Goal: Find contact information: Find contact information

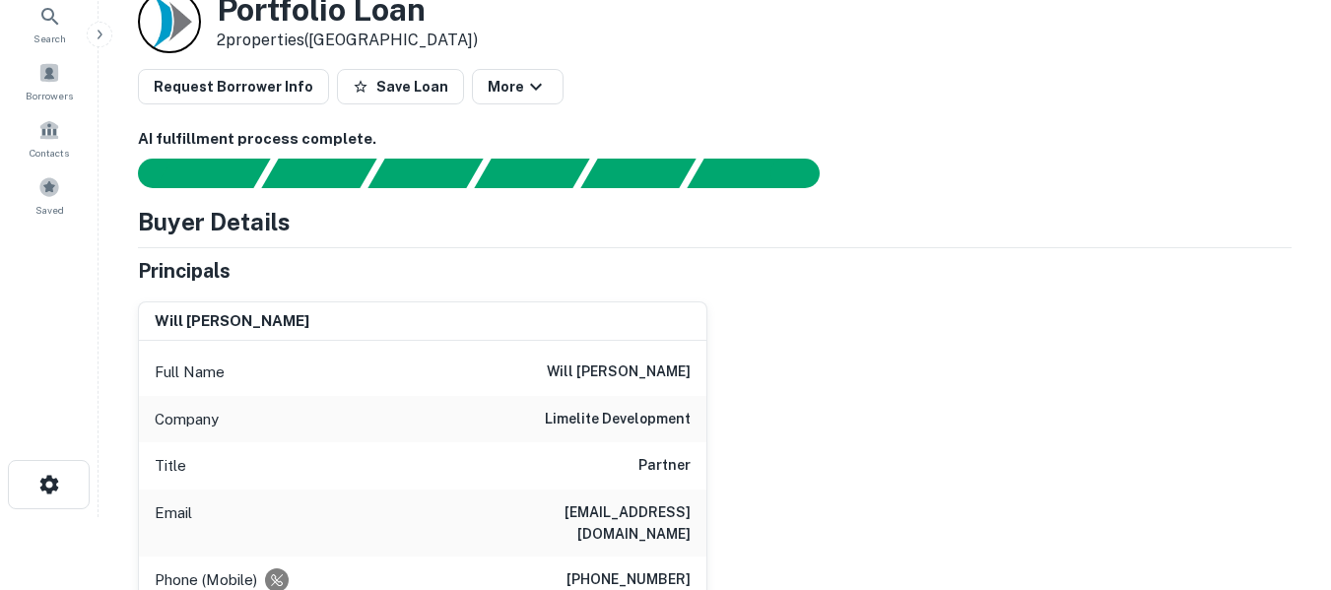
scroll to position [66, 0]
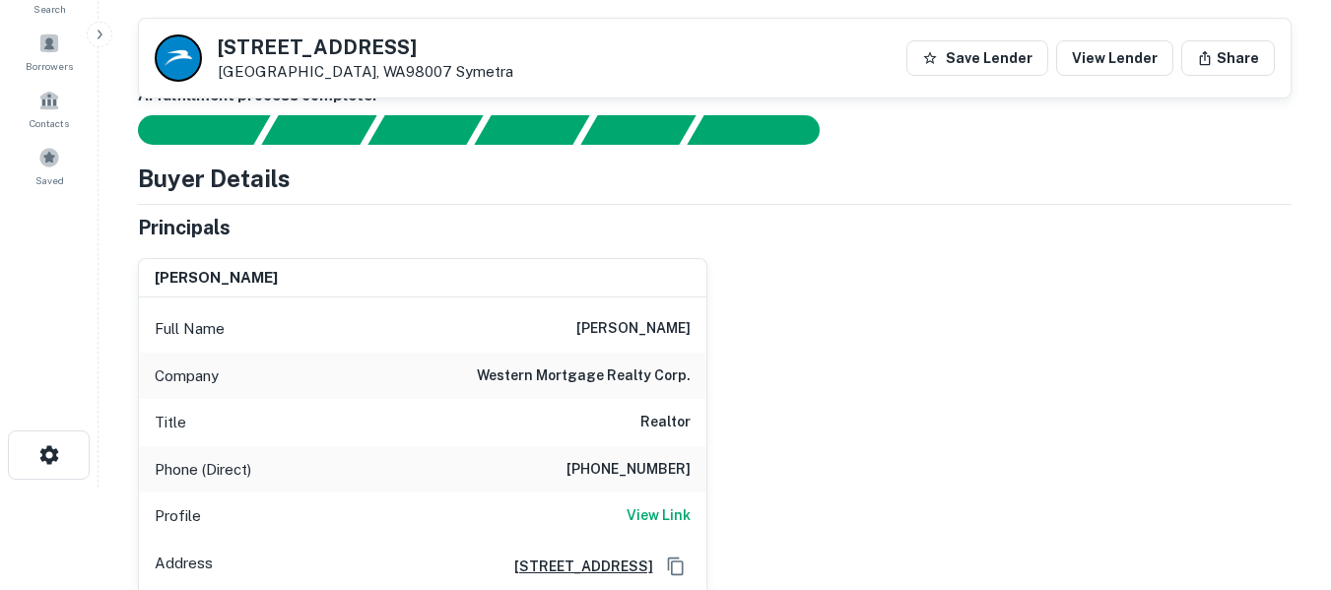
scroll to position [99, 0]
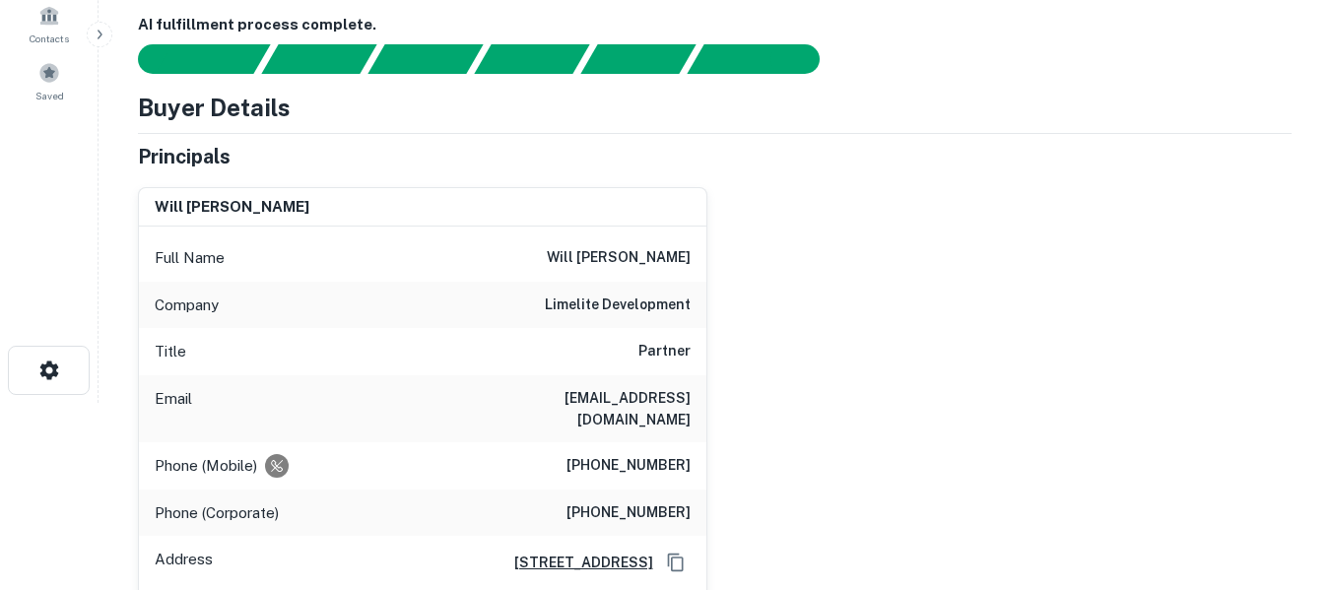
scroll to position [197, 0]
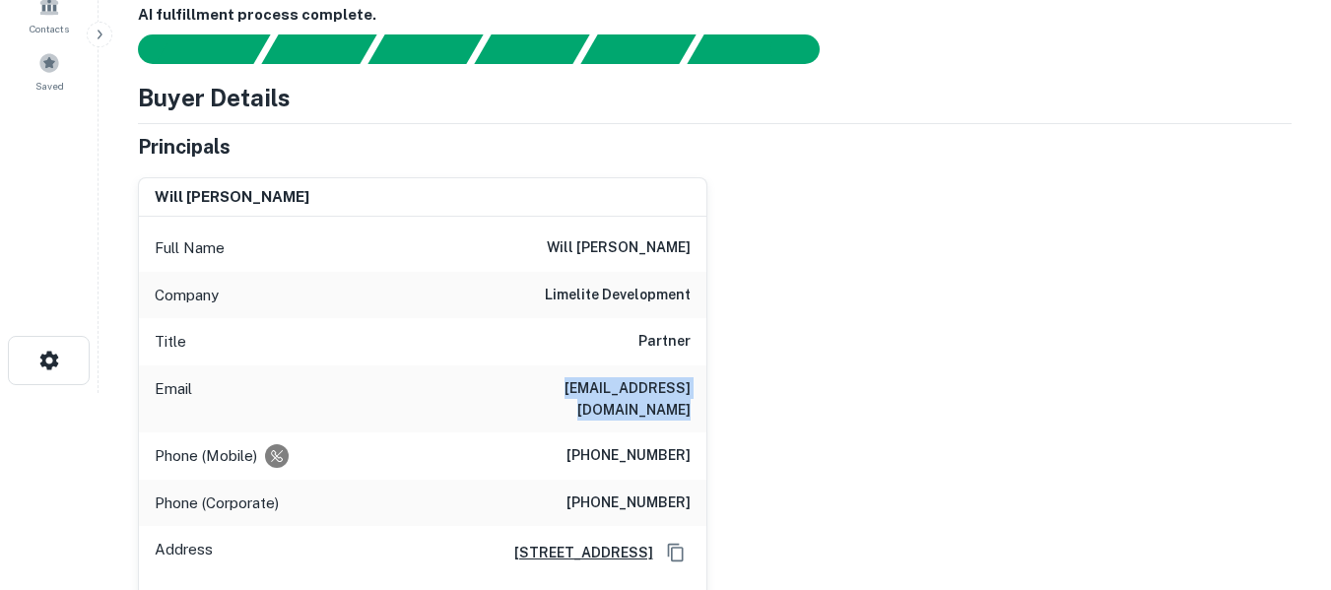
drag, startPoint x: 492, startPoint y: 391, endPoint x: 690, endPoint y: 392, distance: 198.1
click at [690, 392] on h6 "will@limelitedevelopment.com" at bounding box center [572, 398] width 237 height 43
copy h6 "will@limelitedevelopment.com"
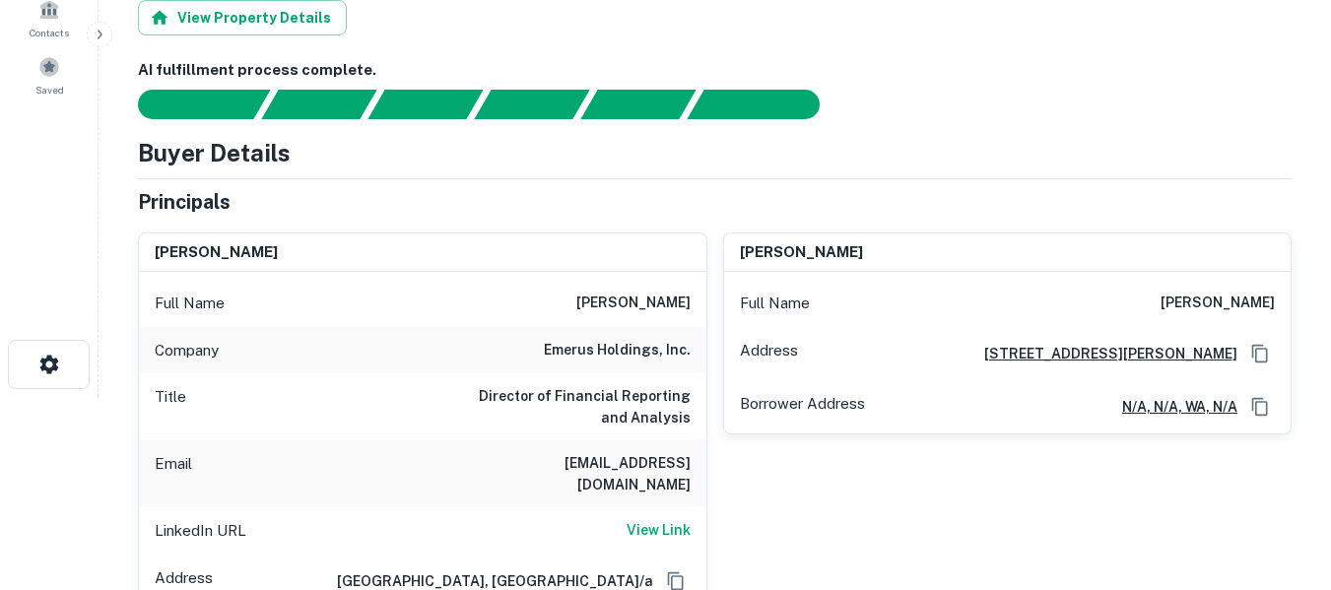
scroll to position [197, 0]
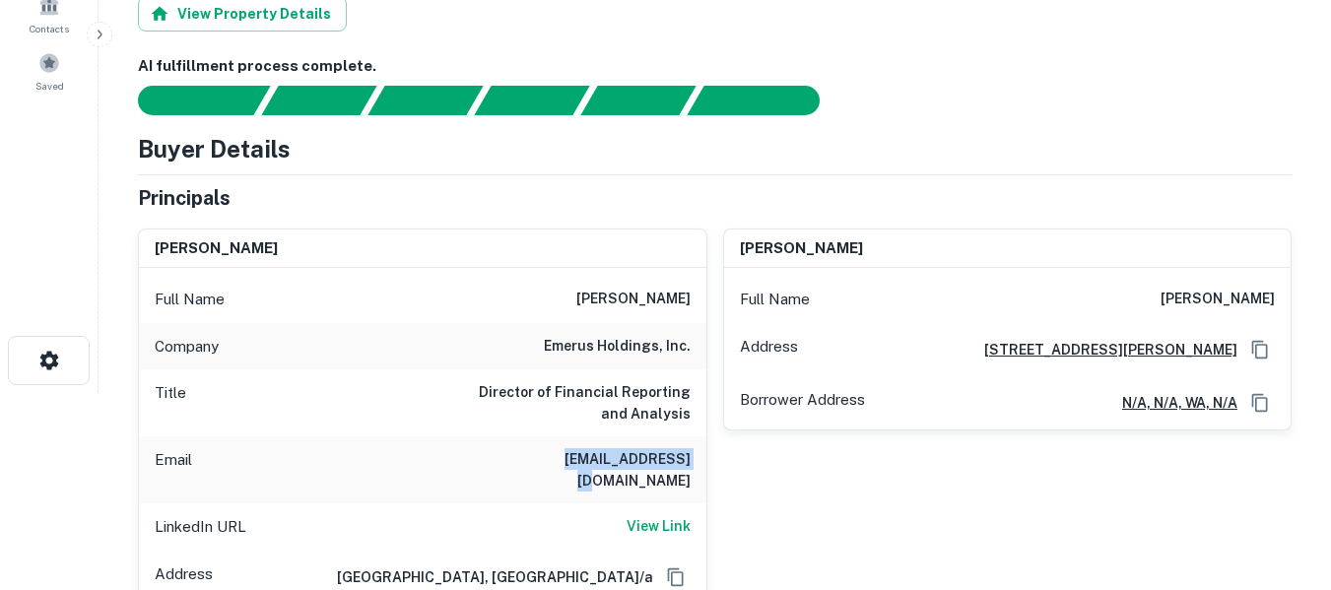
drag, startPoint x: 554, startPoint y: 463, endPoint x: 695, endPoint y: 461, distance: 140.9
click at [695, 461] on div "Email [EMAIL_ADDRESS][DOMAIN_NAME]" at bounding box center [423, 470] width 568 height 67
copy h6 "[EMAIL_ADDRESS][DOMAIN_NAME]"
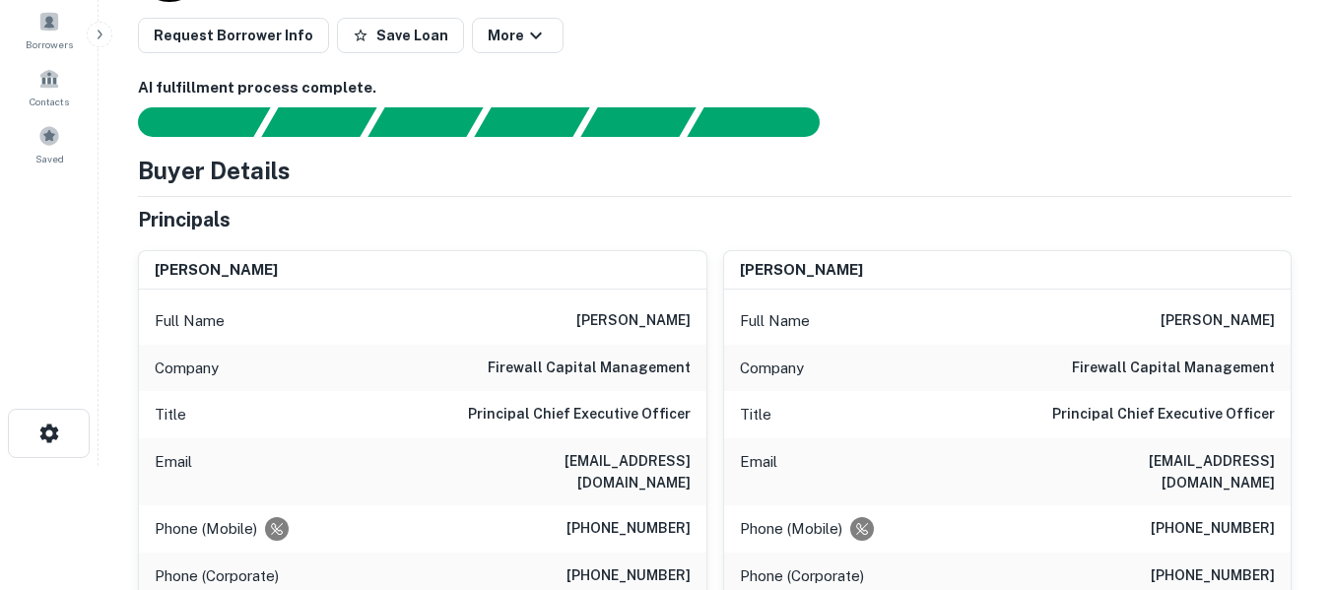
scroll to position [131, 0]
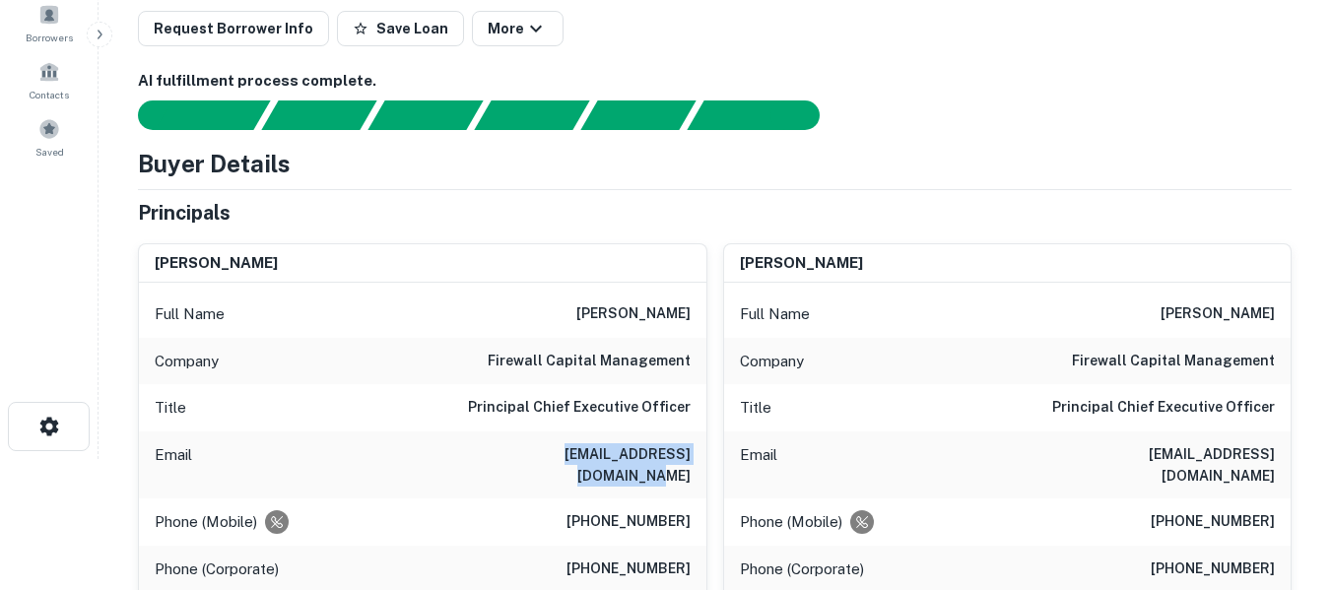
drag, startPoint x: 517, startPoint y: 455, endPoint x: 689, endPoint y: 459, distance: 171.5
click at [689, 459] on h6 "heath@firewallcapital.com" at bounding box center [572, 465] width 237 height 43
copy h6 "heath@firewallcapital.com"
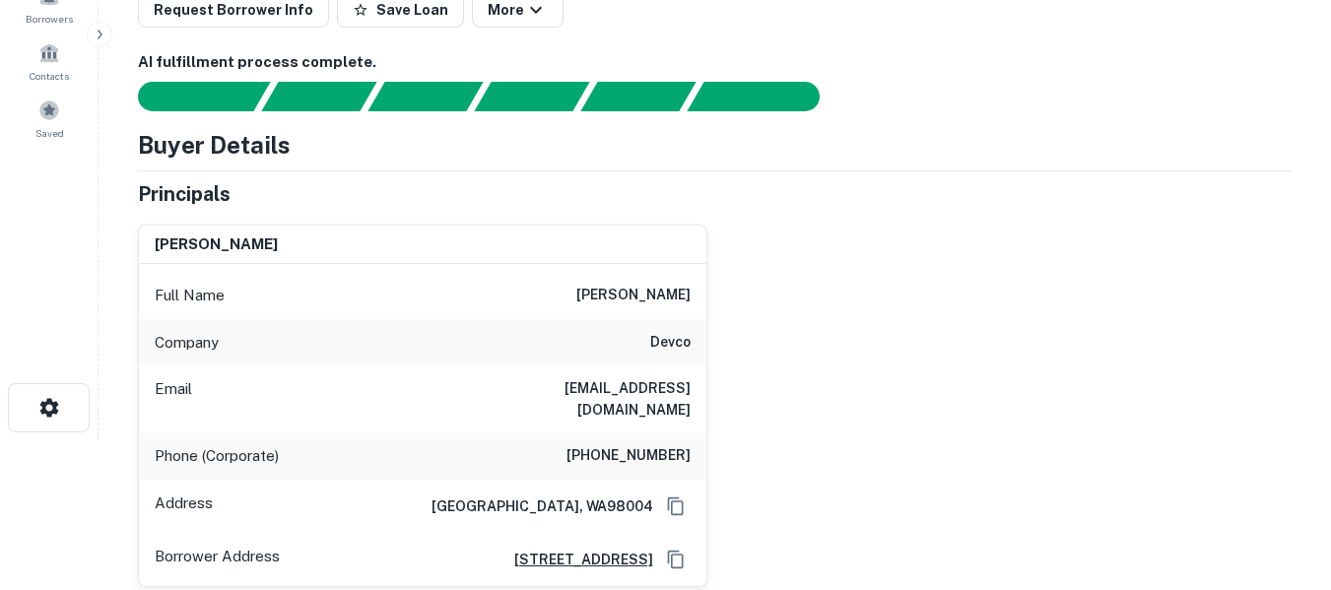
scroll to position [165, 0]
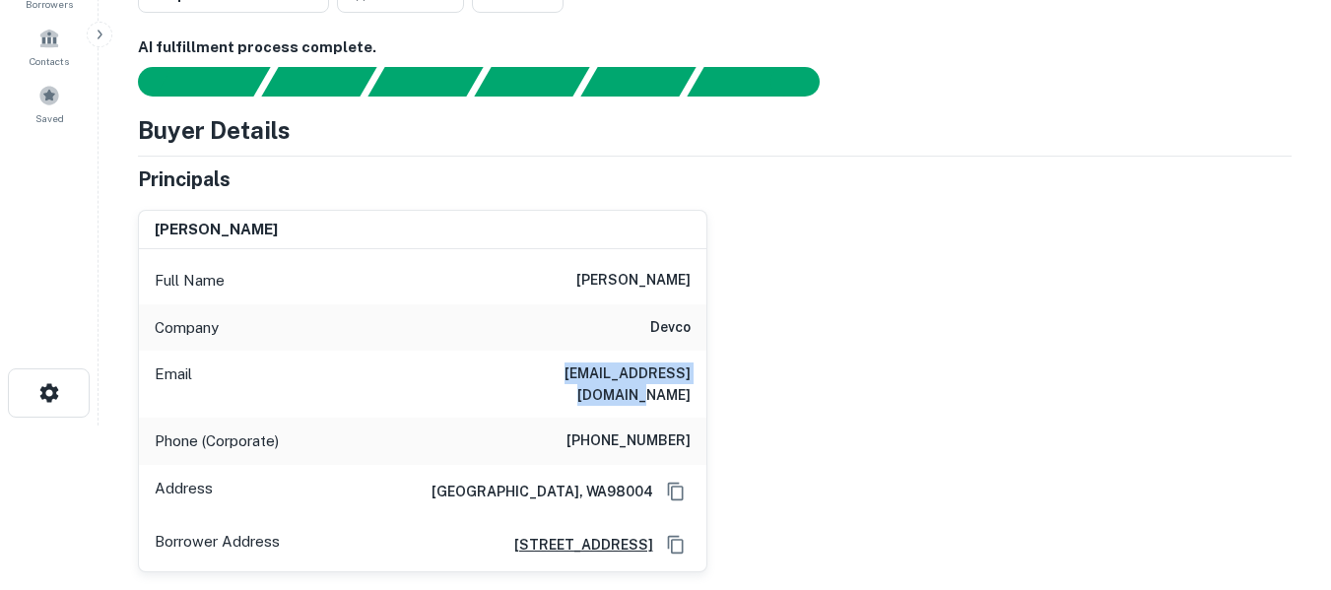
drag, startPoint x: 512, startPoint y: 373, endPoint x: 694, endPoint y: 373, distance: 181.3
click at [694, 373] on div "Email jack.hunden@devcous.com" at bounding box center [423, 384] width 568 height 67
copy h6 "jack.hunden@devcous.com"
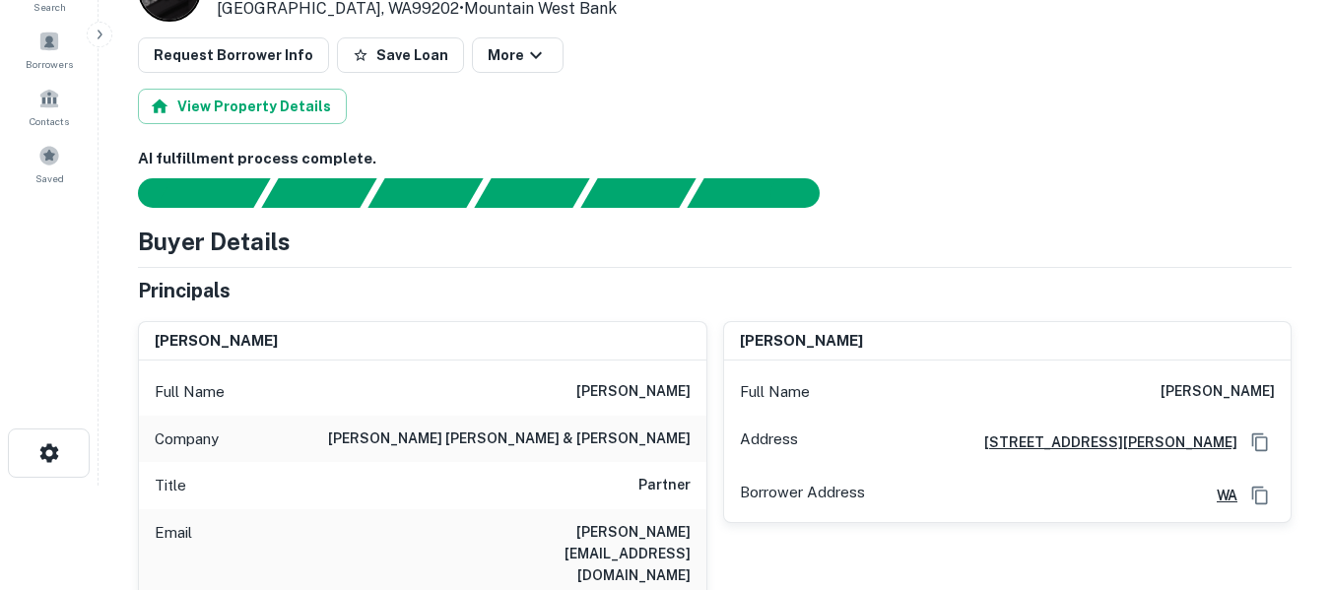
scroll to position [131, 0]
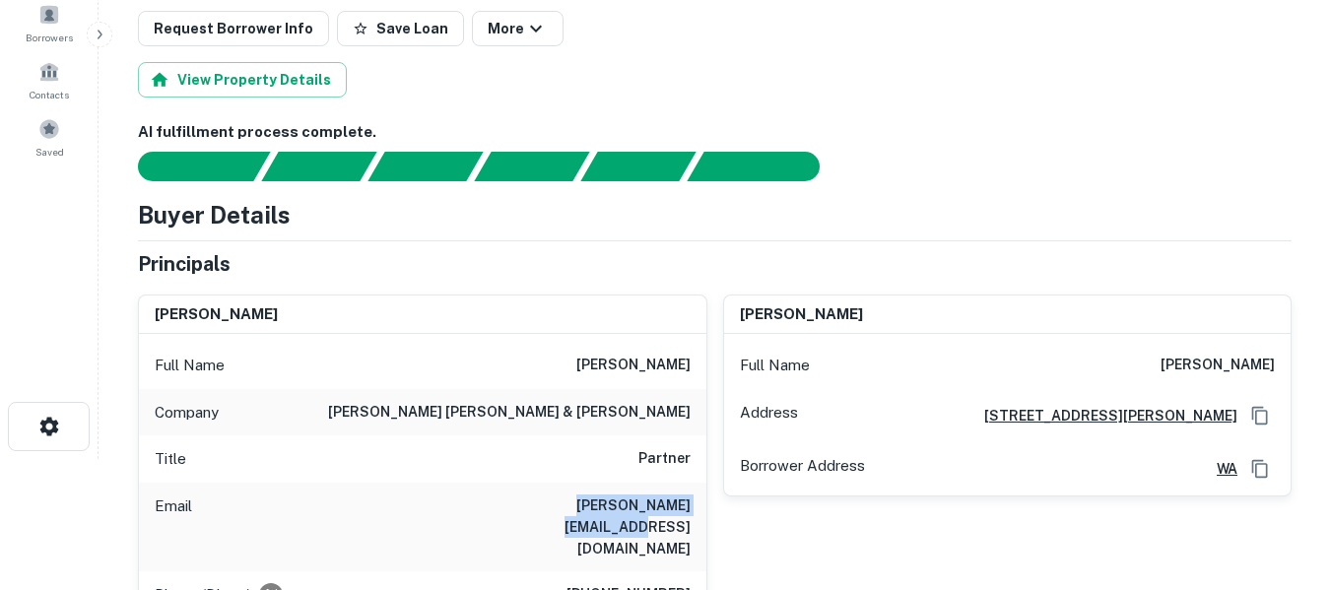
drag, startPoint x: 517, startPoint y: 509, endPoint x: 686, endPoint y: 510, distance: 168.5
click at [686, 510] on div "Email jamie@whc-attorneys.com" at bounding box center [423, 527] width 568 height 89
copy h6 "jamie@whc-attorneys.com"
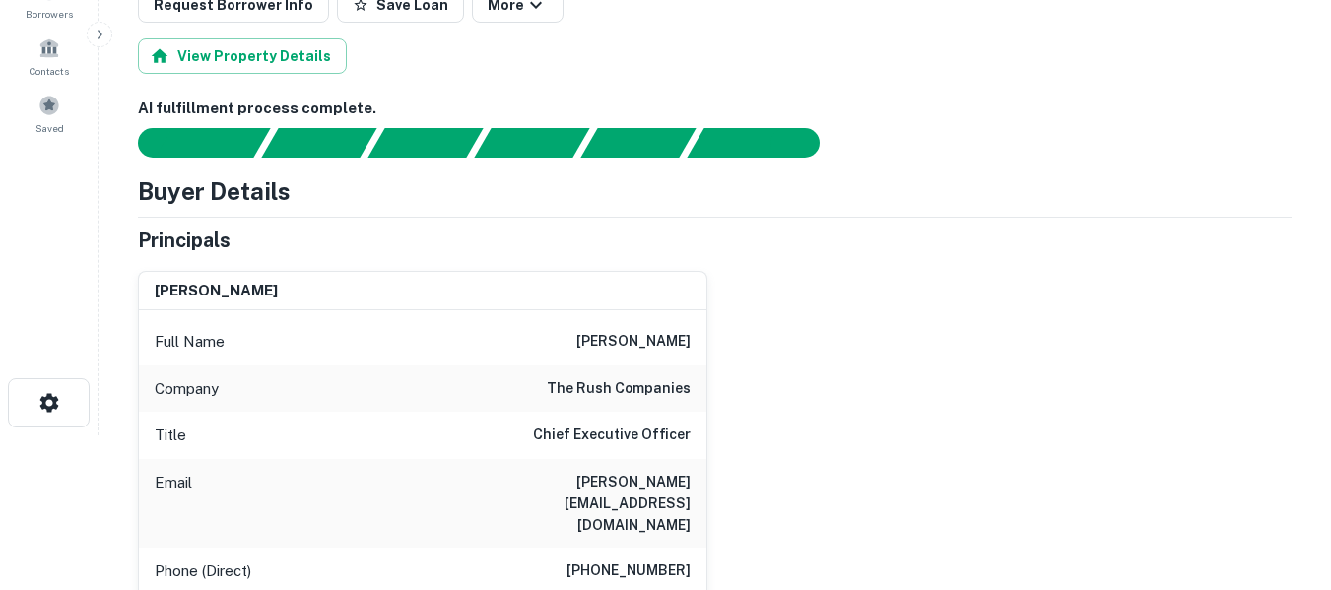
scroll to position [165, 0]
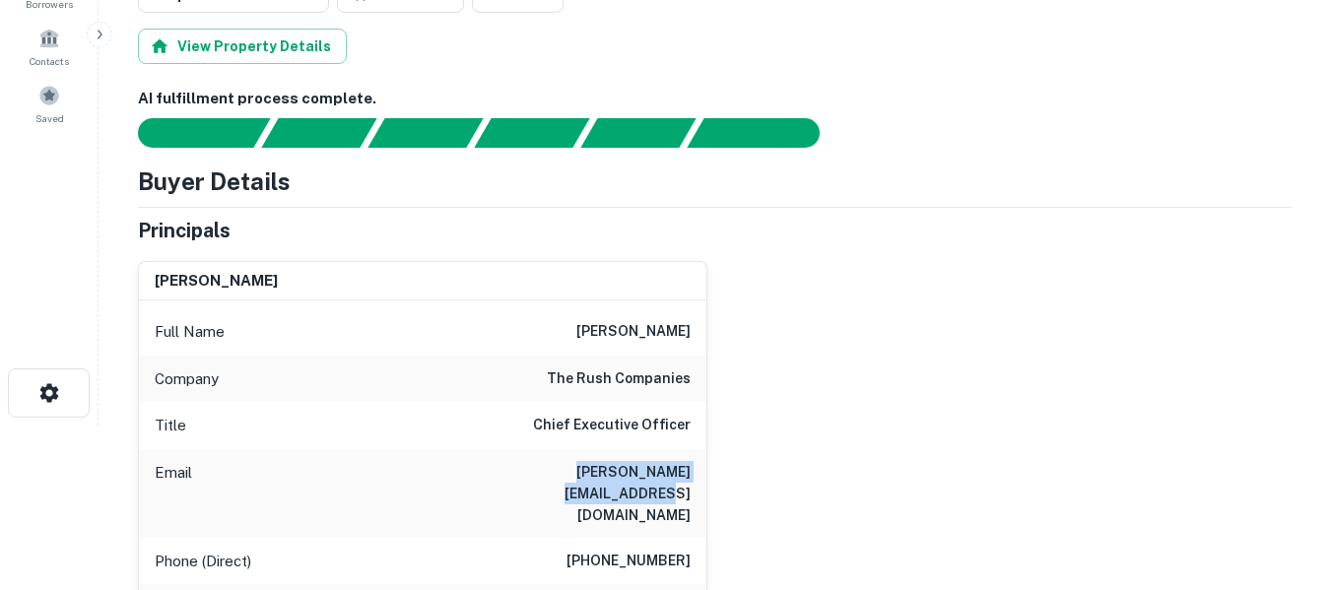
drag, startPoint x: 491, startPoint y: 474, endPoint x: 687, endPoint y: 479, distance: 196.2
click at [687, 479] on h6 "[PERSON_NAME][EMAIL_ADDRESS][DOMAIN_NAME]" at bounding box center [572, 493] width 237 height 65
copy h6 "[PERSON_NAME][EMAIL_ADDRESS][DOMAIN_NAME]"
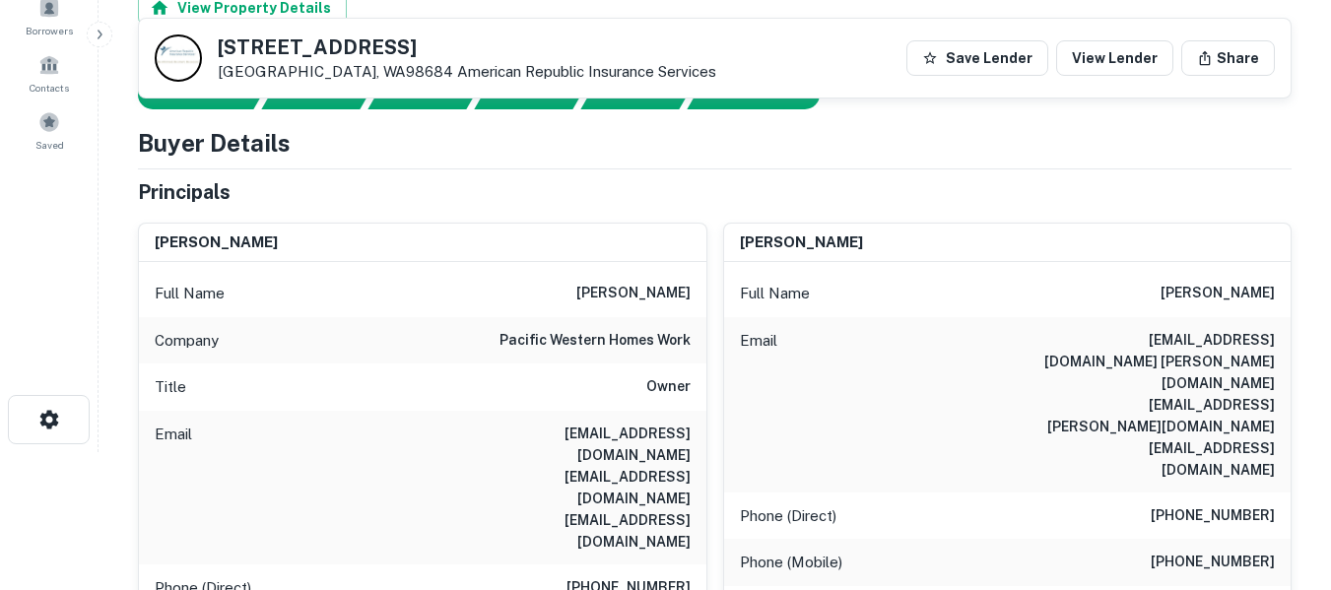
scroll to position [131, 0]
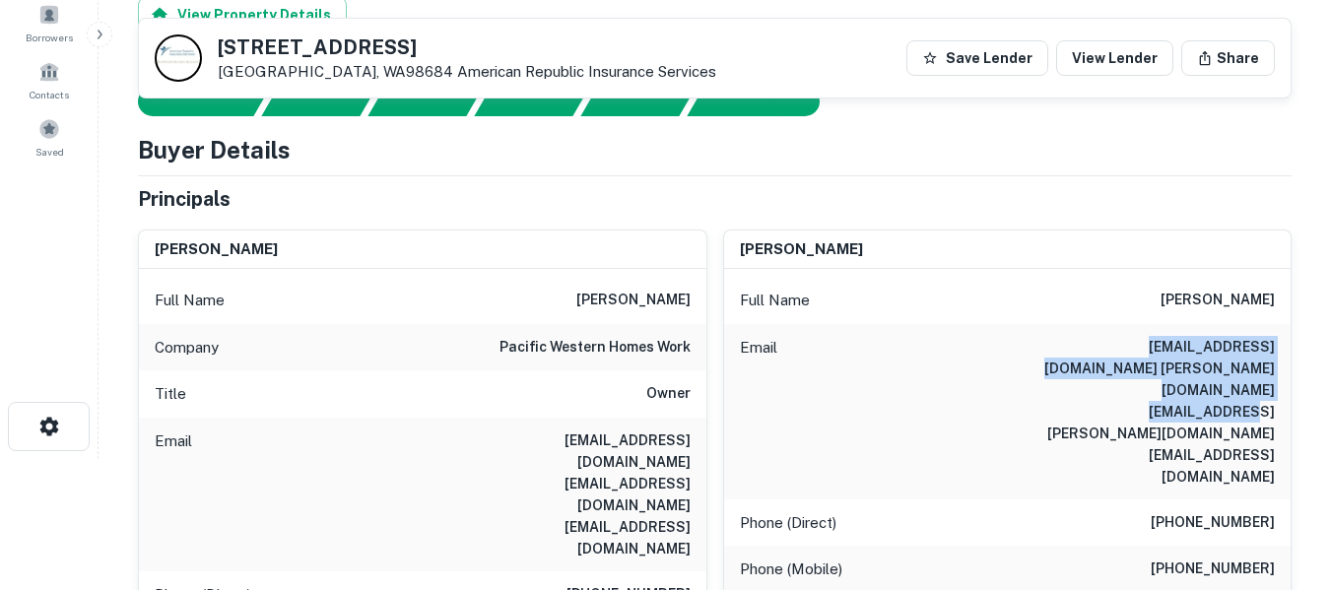
drag, startPoint x: 1274, startPoint y: 386, endPoint x: 1095, endPoint y: 340, distance: 185.3
click at [1095, 340] on h6 "[EMAIL_ADDRESS][DOMAIN_NAME] [PERSON_NAME][DOMAIN_NAME][EMAIL_ADDRESS][PERSON_N…" at bounding box center [1157, 412] width 237 height 152
click at [1143, 393] on h6 "[EMAIL_ADDRESS][DOMAIN_NAME] [PERSON_NAME][DOMAIN_NAME][EMAIL_ADDRESS][PERSON_N…" at bounding box center [1157, 412] width 237 height 152
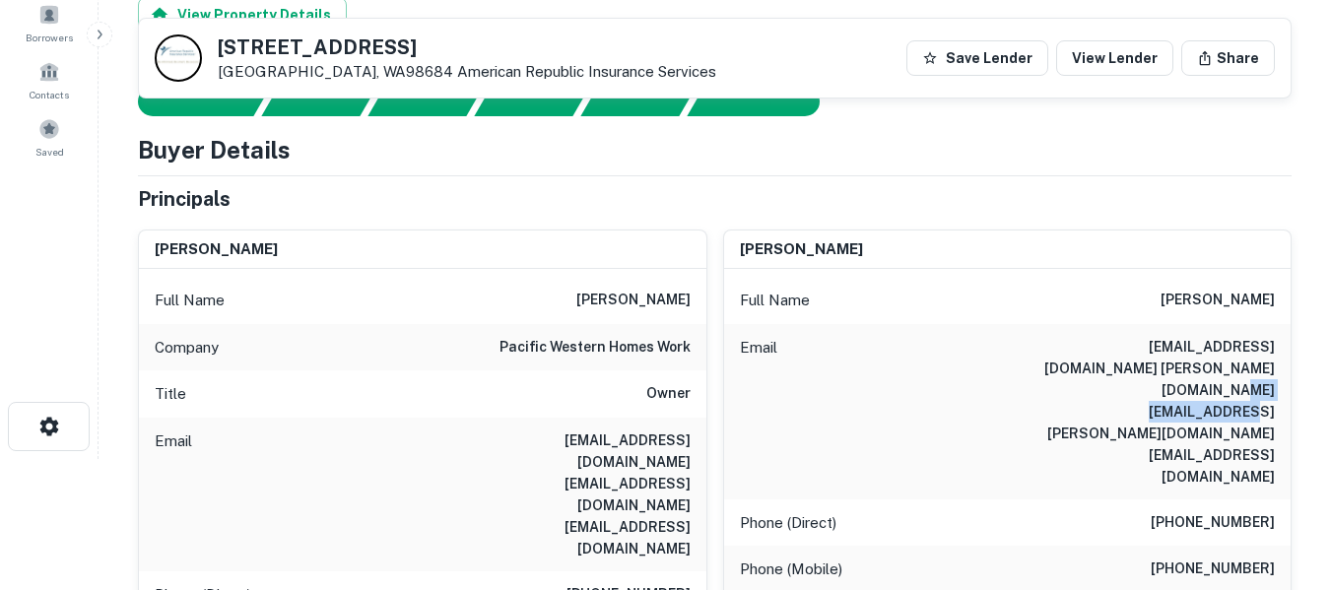
drag, startPoint x: 1276, startPoint y: 389, endPoint x: 1149, endPoint y: 386, distance: 127.2
click at [1149, 386] on div "Email [EMAIL_ADDRESS][DOMAIN_NAME] [PERSON_NAME][DOMAIN_NAME][EMAIL_ADDRESS][PE…" at bounding box center [1008, 411] width 568 height 175
drag, startPoint x: 1275, startPoint y: 367, endPoint x: 1118, endPoint y: 373, distance: 157.8
click at [1118, 373] on div "Email timmiedraheim@yahoo.com tracey.skaar@gmail.com traceyskaar@gmail.com" at bounding box center [1008, 411] width 568 height 175
copy h6 "tracey.skaar@gmail.com"
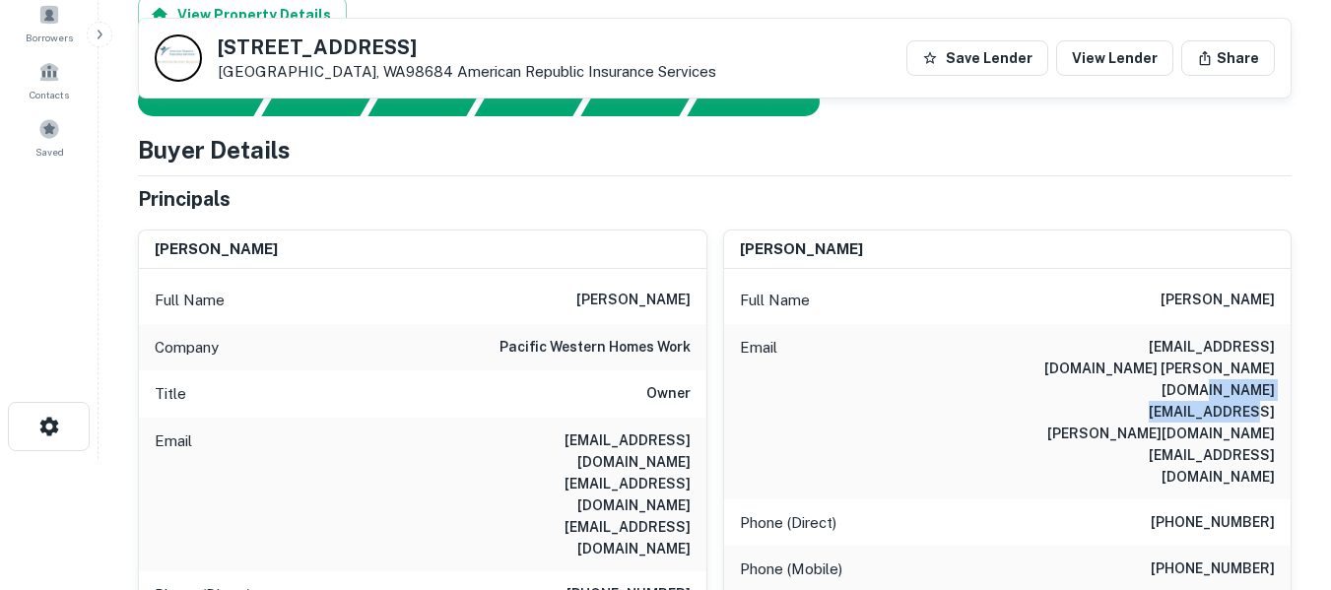
drag, startPoint x: 1280, startPoint y: 389, endPoint x: 1116, endPoint y: 390, distance: 164.6
click at [1116, 390] on div "Email timmiedraheim@yahoo.com tracey.skaar@gmail.com traceyskaar@gmail.com" at bounding box center [1008, 411] width 568 height 175
copy h6 "traceyskaar@gmail.com"
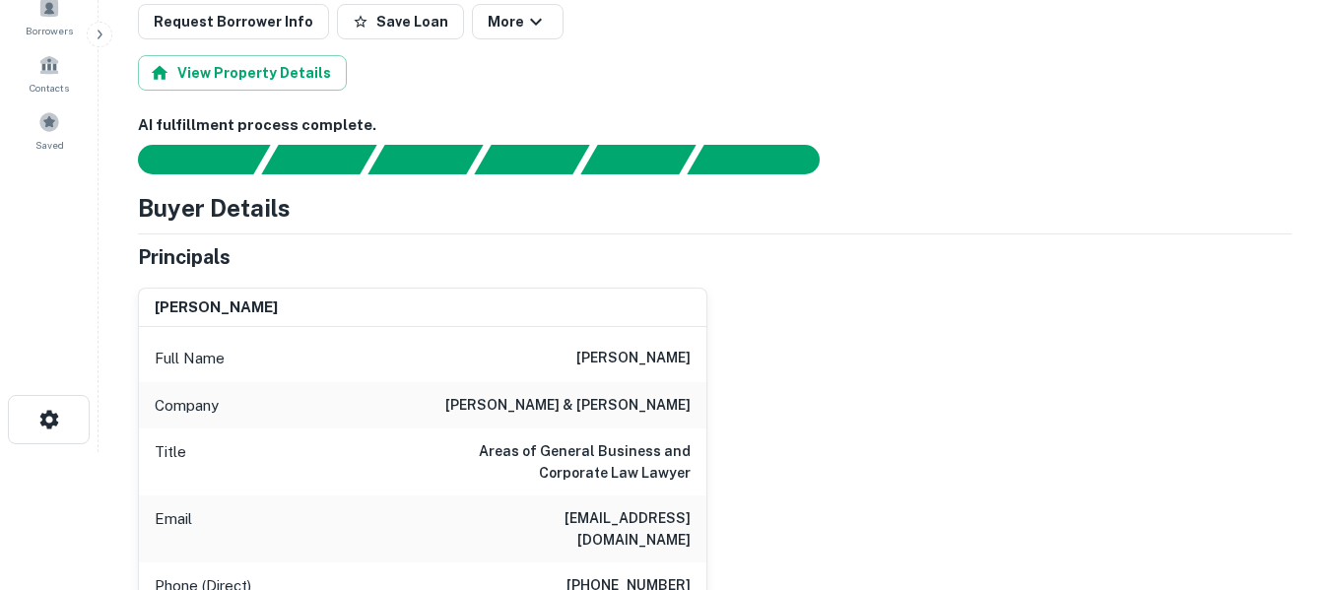
scroll to position [165, 0]
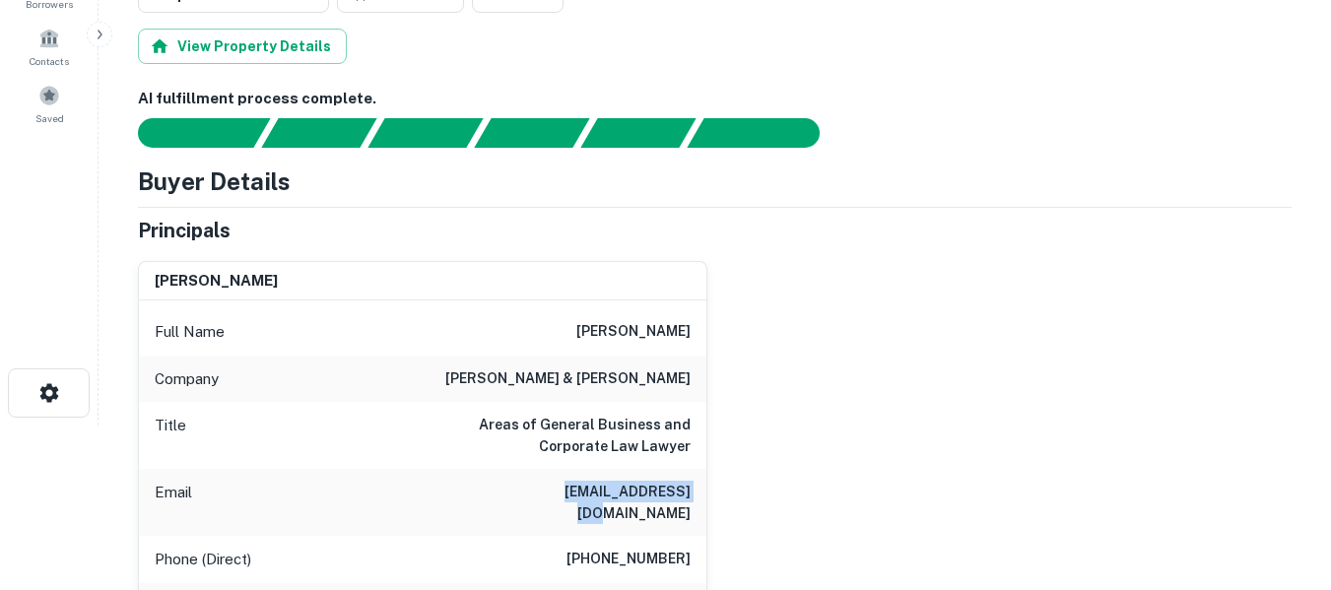
drag, startPoint x: 555, startPoint y: 497, endPoint x: 689, endPoint y: 497, distance: 134.0
click at [689, 497] on div "Email abasse@alcourt.com" at bounding box center [423, 502] width 568 height 67
copy h6 "abasse@alcourt.com"
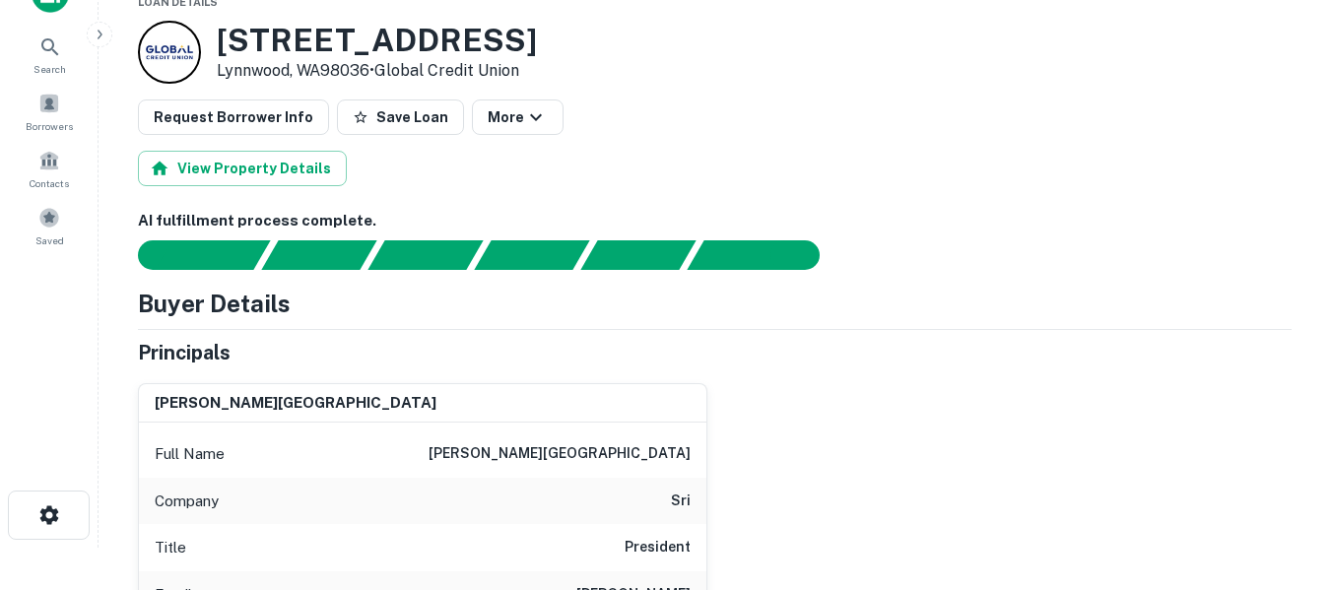
scroll to position [165, 0]
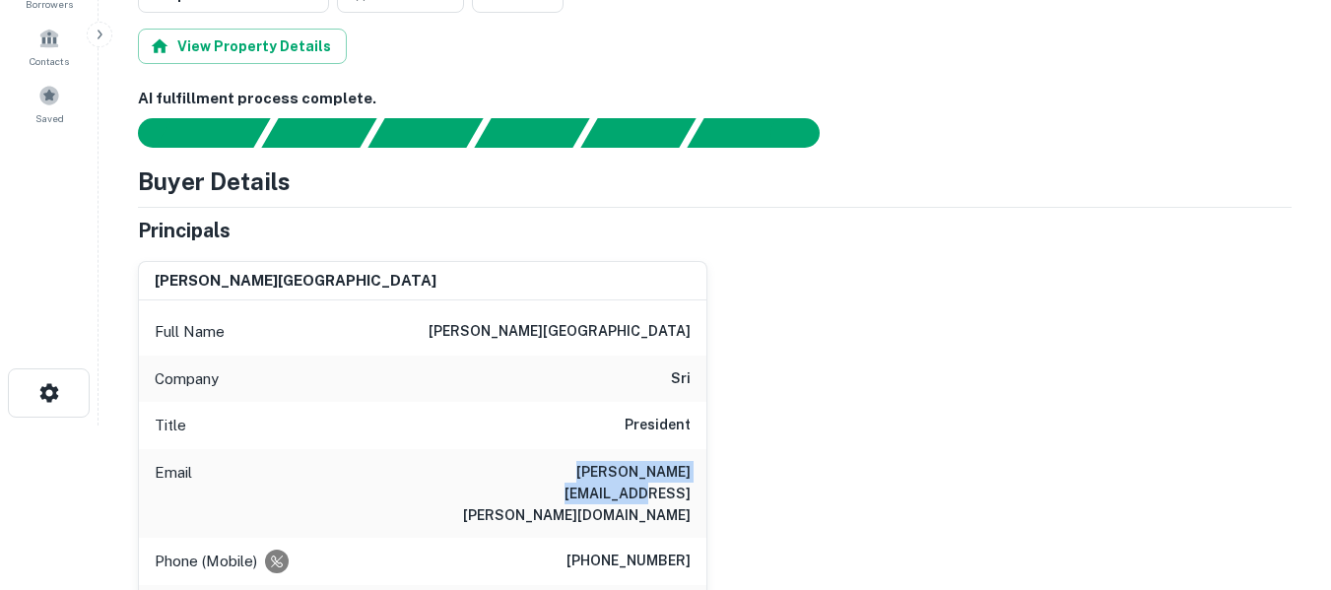
drag, startPoint x: 528, startPoint y: 474, endPoint x: 694, endPoint y: 481, distance: 165.7
click at [694, 481] on div "Email [PERSON_NAME][EMAIL_ADDRESS][PERSON_NAME][DOMAIN_NAME]" at bounding box center [423, 493] width 568 height 89
copy h6 "[PERSON_NAME][EMAIL_ADDRESS][PERSON_NAME][DOMAIN_NAME]"
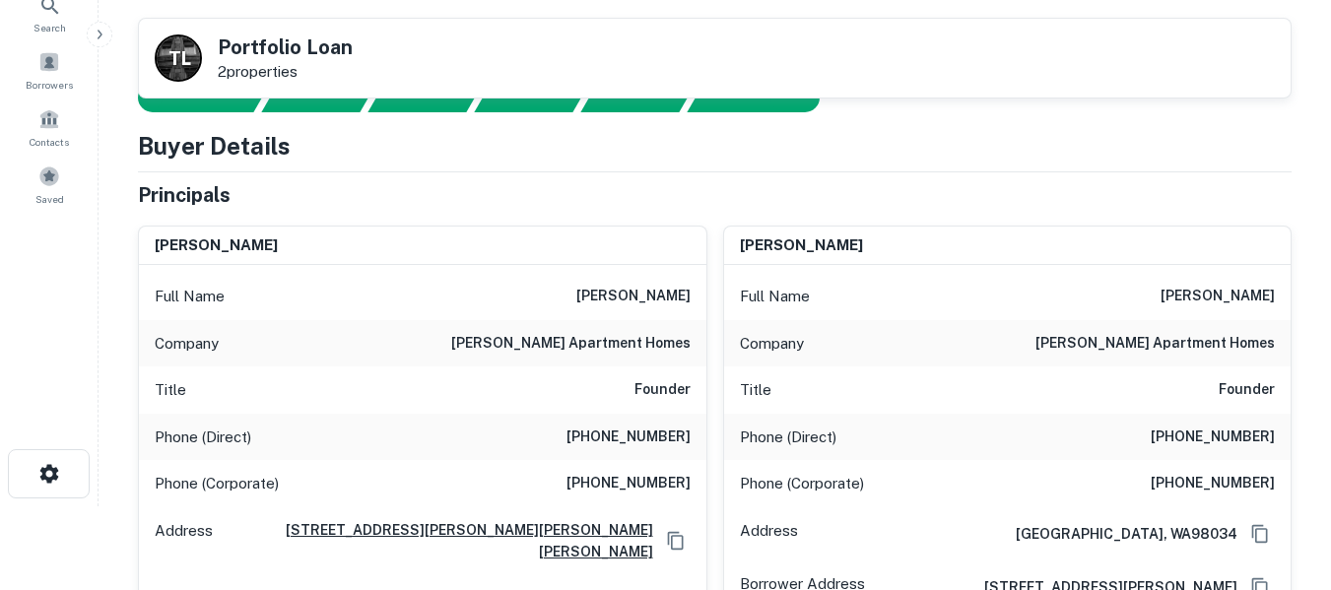
scroll to position [33, 0]
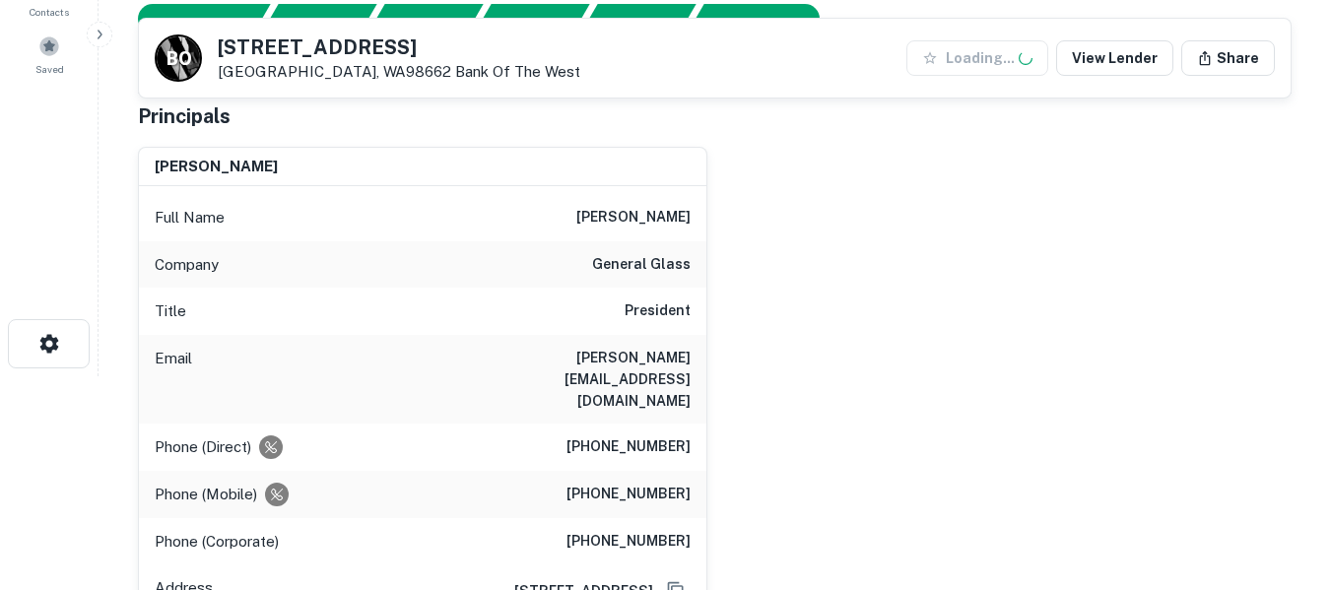
scroll to position [230, 0]
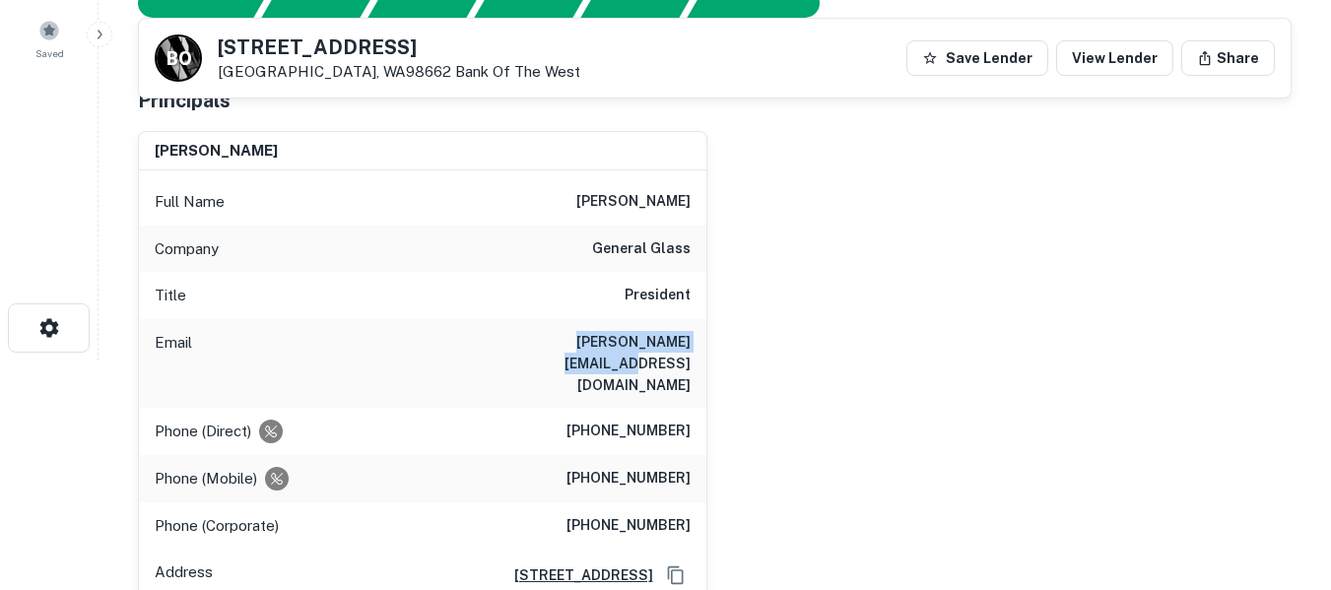
drag, startPoint x: 529, startPoint y: 342, endPoint x: 688, endPoint y: 347, distance: 158.8
click at [688, 347] on h6 "greg@general-glass.com" at bounding box center [572, 363] width 237 height 65
copy h6 "greg@general-glass.com"
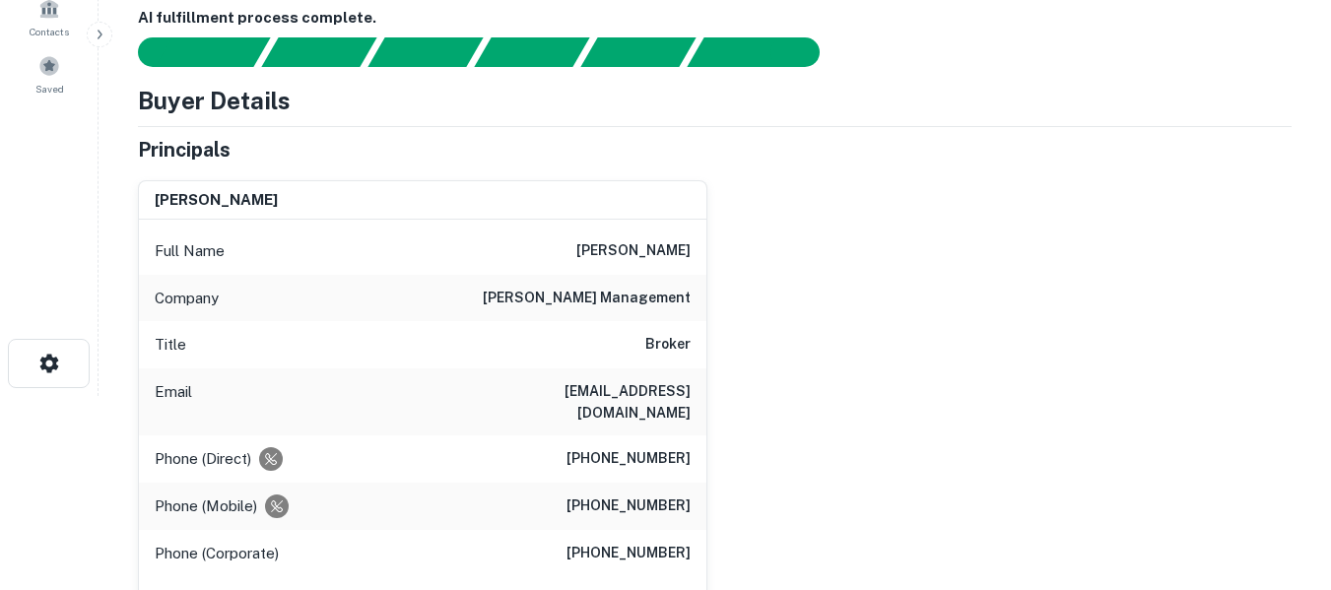
scroll to position [197, 0]
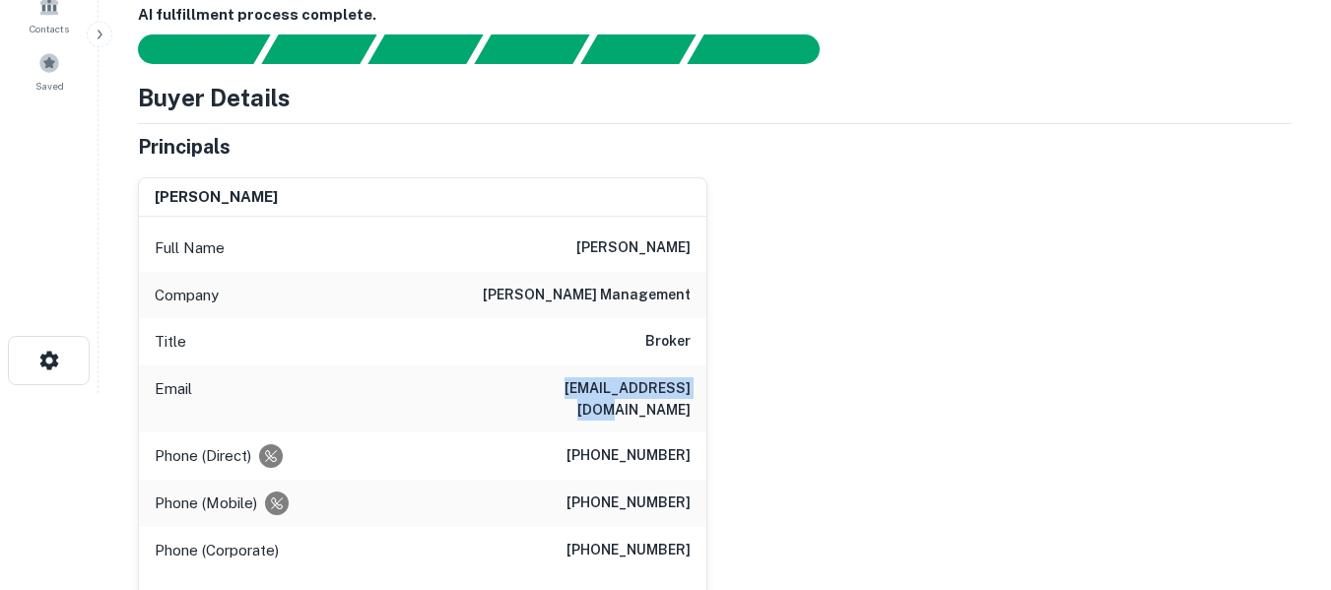
drag, startPoint x: 543, startPoint y: 393, endPoint x: 687, endPoint y: 392, distance: 143.9
click at [687, 392] on div "Email [EMAIL_ADDRESS][DOMAIN_NAME]" at bounding box center [423, 399] width 568 height 67
copy h6 "[EMAIL_ADDRESS][DOMAIN_NAME]"
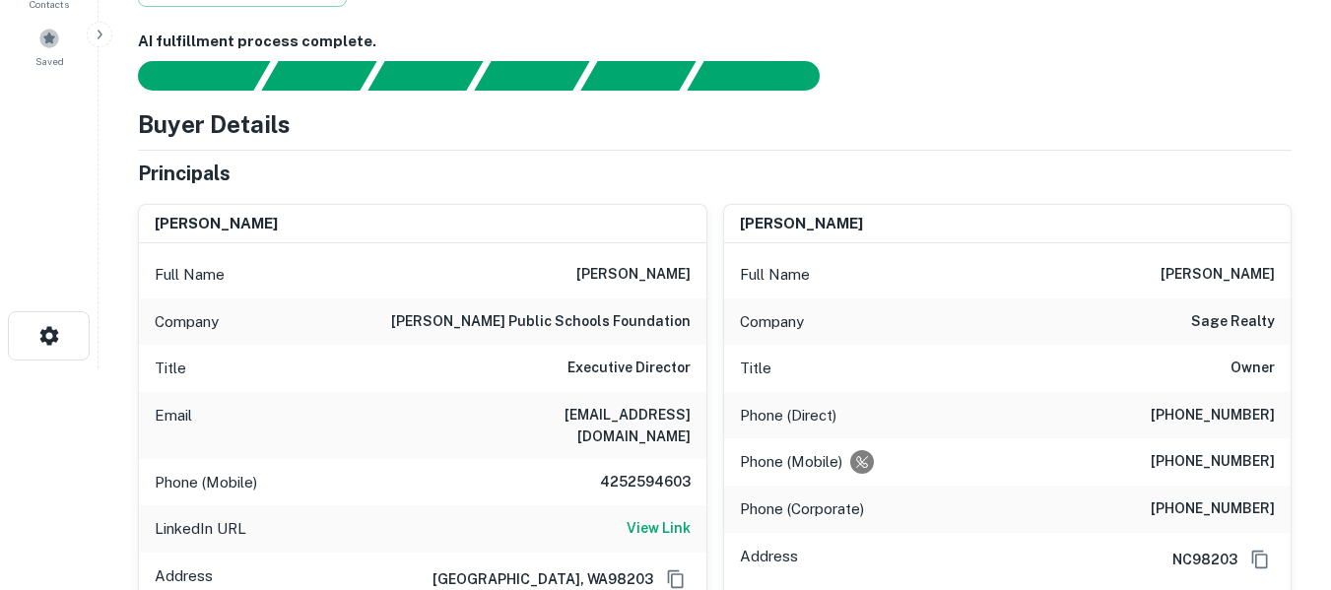
scroll to position [230, 0]
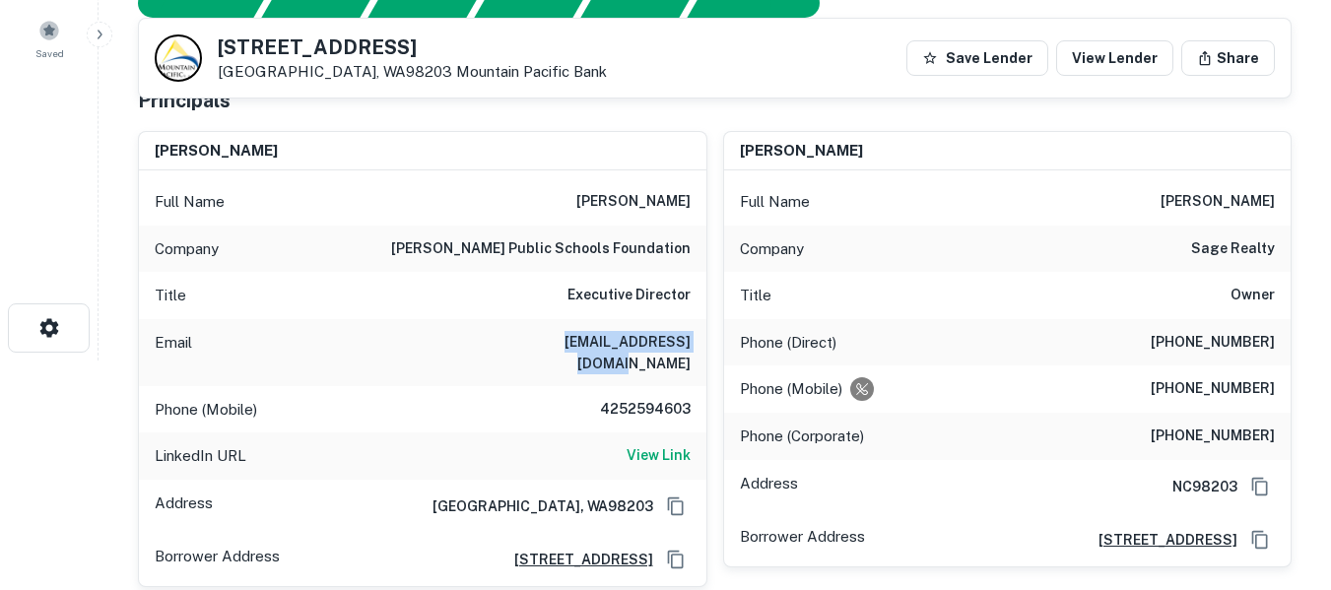
drag, startPoint x: 533, startPoint y: 346, endPoint x: 689, endPoint y: 352, distance: 155.8
click at [689, 352] on div "Email kristiedutton@msn.com" at bounding box center [423, 352] width 568 height 67
copy h6 "kristiedutton@msn.com"
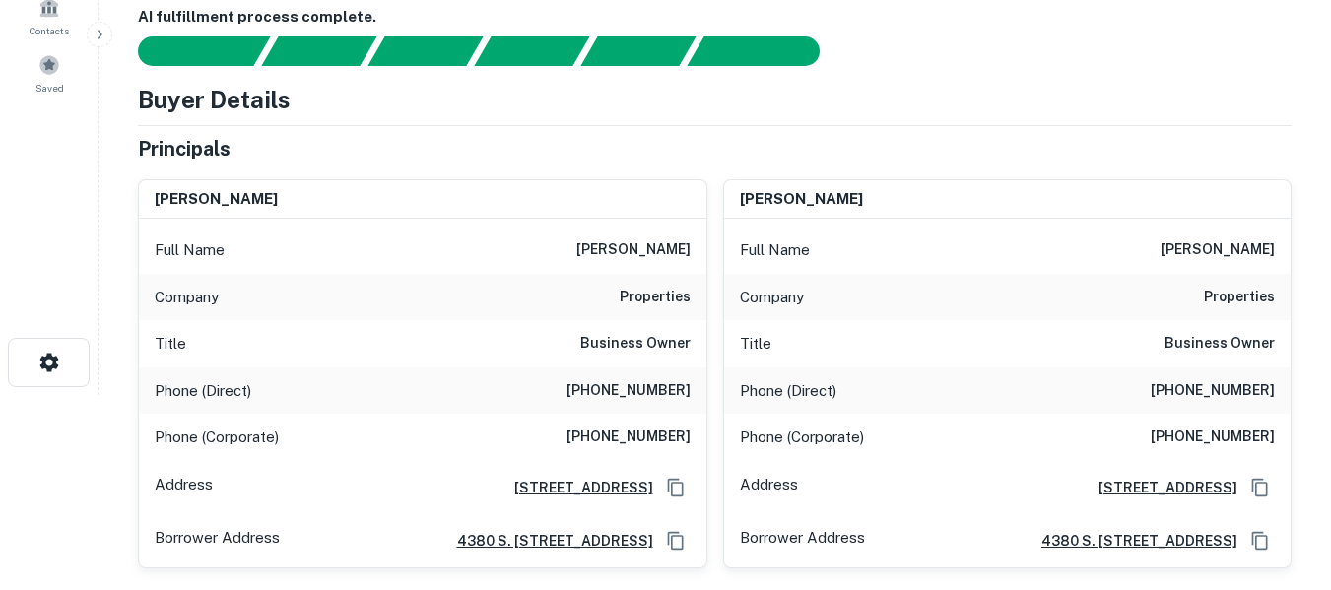
scroll to position [197, 0]
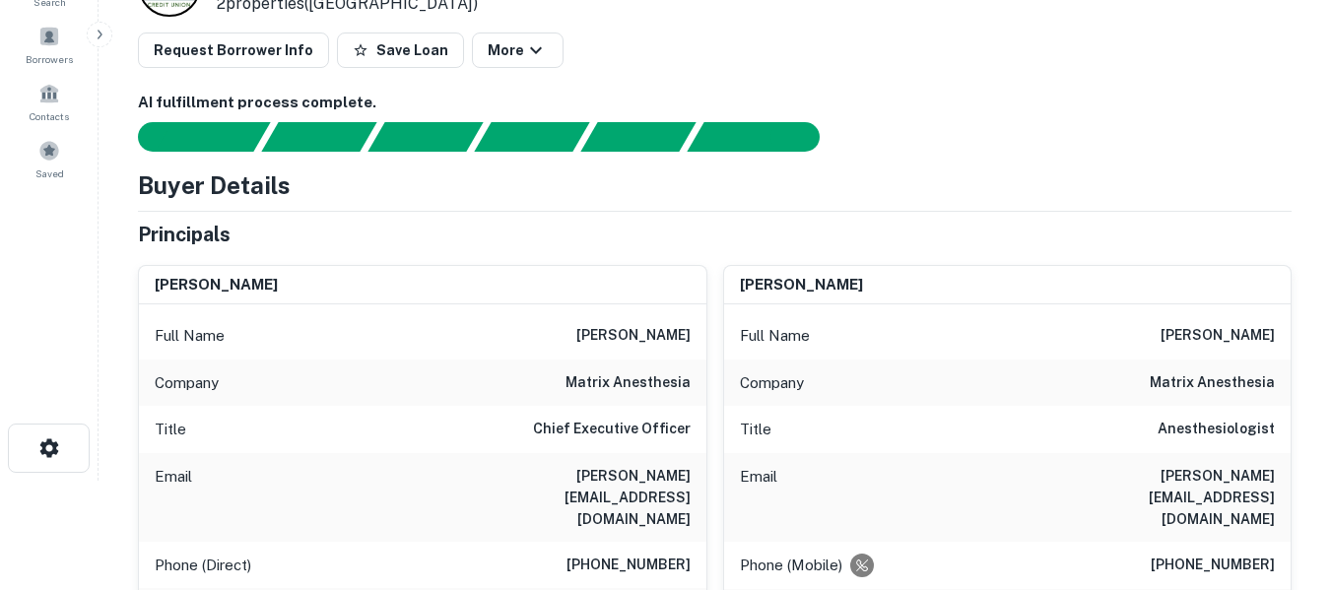
scroll to position [131, 0]
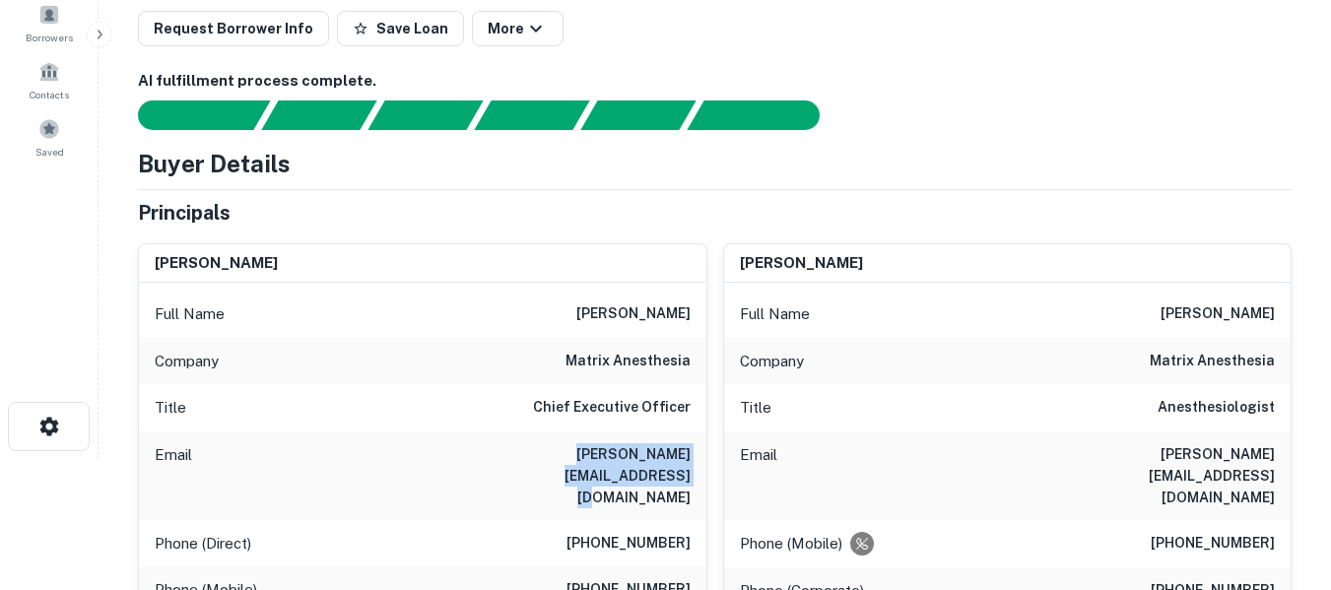
drag, startPoint x: 477, startPoint y: 455, endPoint x: 691, endPoint y: 463, distance: 214.0
click at [691, 463] on div "Email a.turella@matrixanesthesia.com" at bounding box center [423, 476] width 568 height 89
copy h6 "a.turella@matrixanesthesia.com"
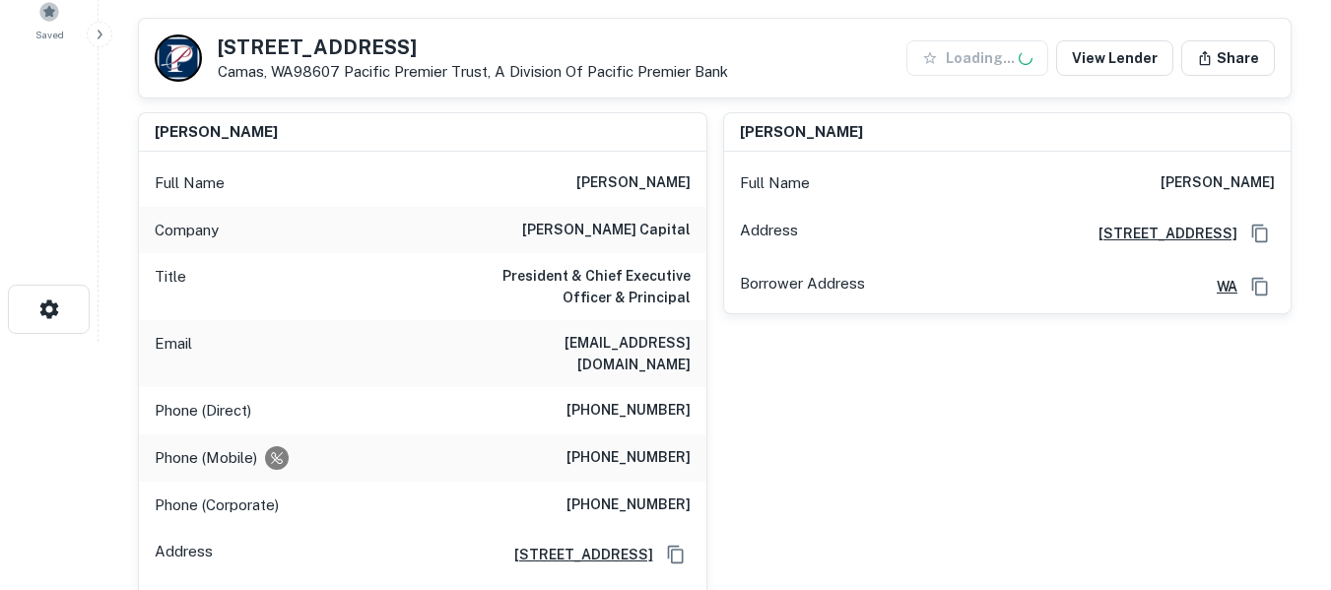
scroll to position [263, 0]
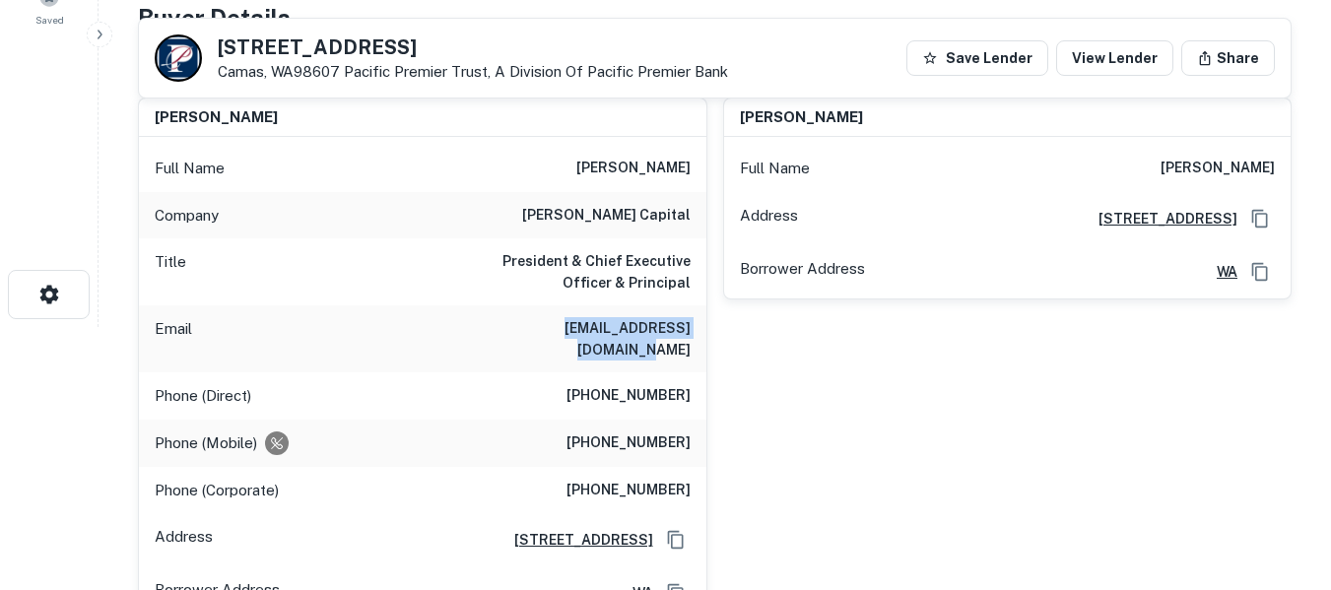
drag, startPoint x: 511, startPoint y: 331, endPoint x: 692, endPoint y: 337, distance: 181.4
click at [692, 337] on div "Email [EMAIL_ADDRESS][DOMAIN_NAME]" at bounding box center [423, 339] width 568 height 67
copy h6 "kess@romanofinancial.com"
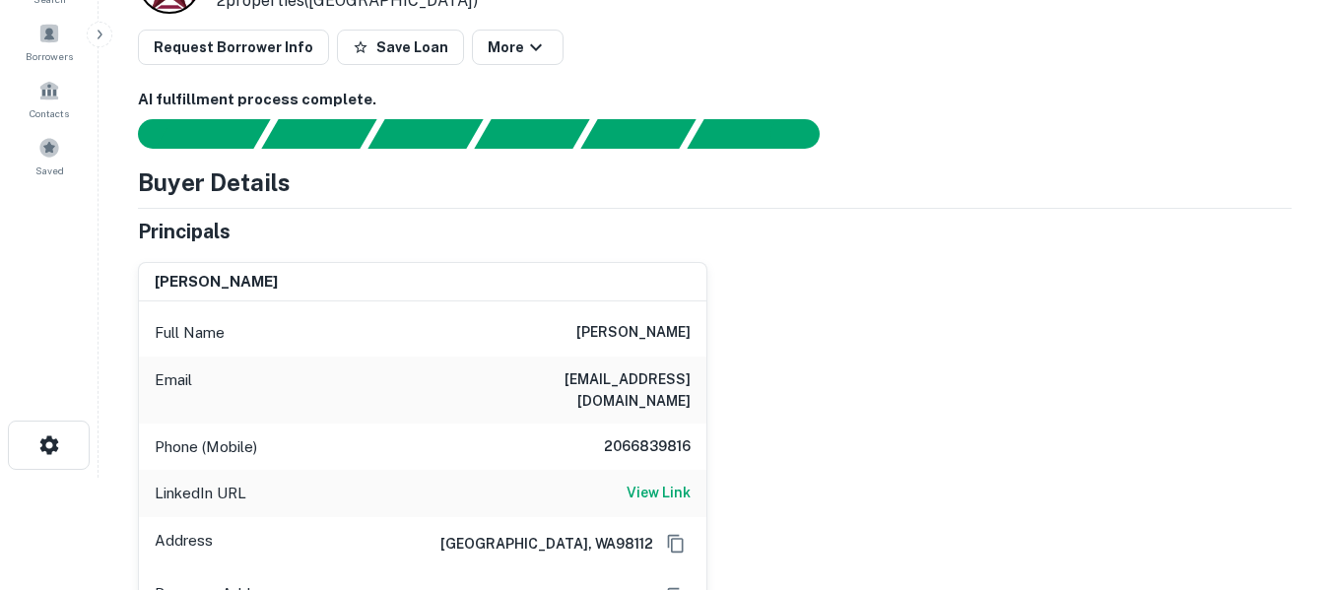
scroll to position [131, 0]
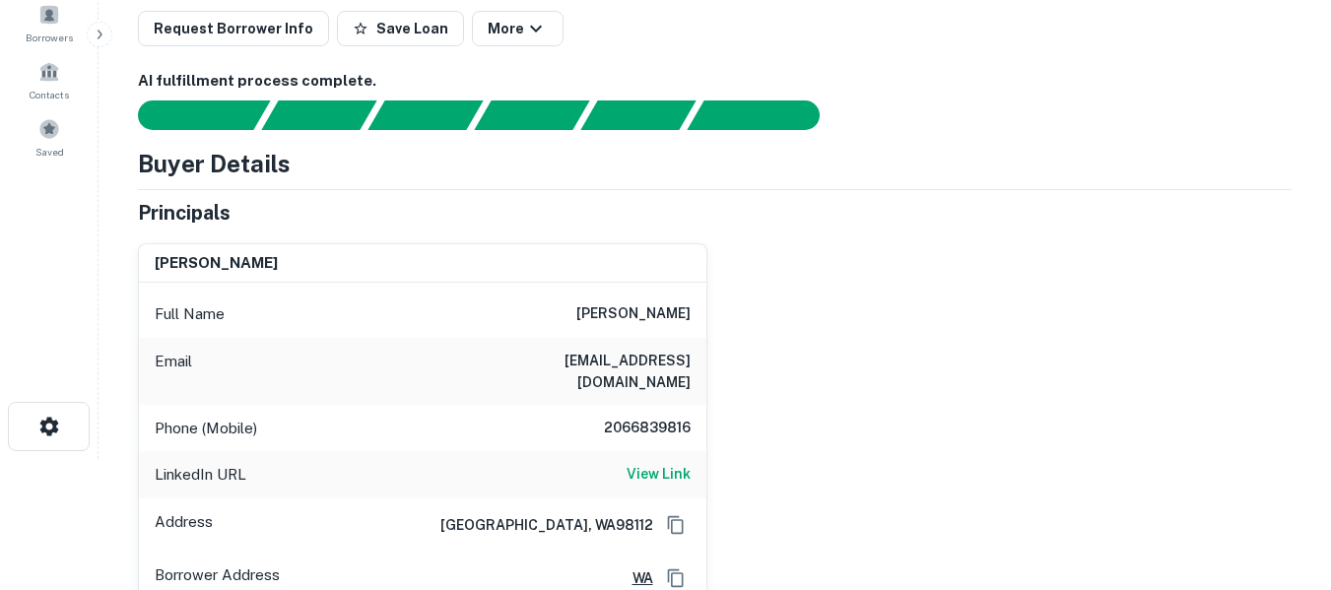
click at [494, 360] on h6 "mattheweldridge@comcast.net" at bounding box center [572, 371] width 237 height 43
drag, startPoint x: 488, startPoint y: 361, endPoint x: 693, endPoint y: 361, distance: 205.0
click at [693, 361] on div "Email mattheweldridge@comcast.net" at bounding box center [423, 371] width 568 height 67
copy h6 "mattheweldridge@comcast.net"
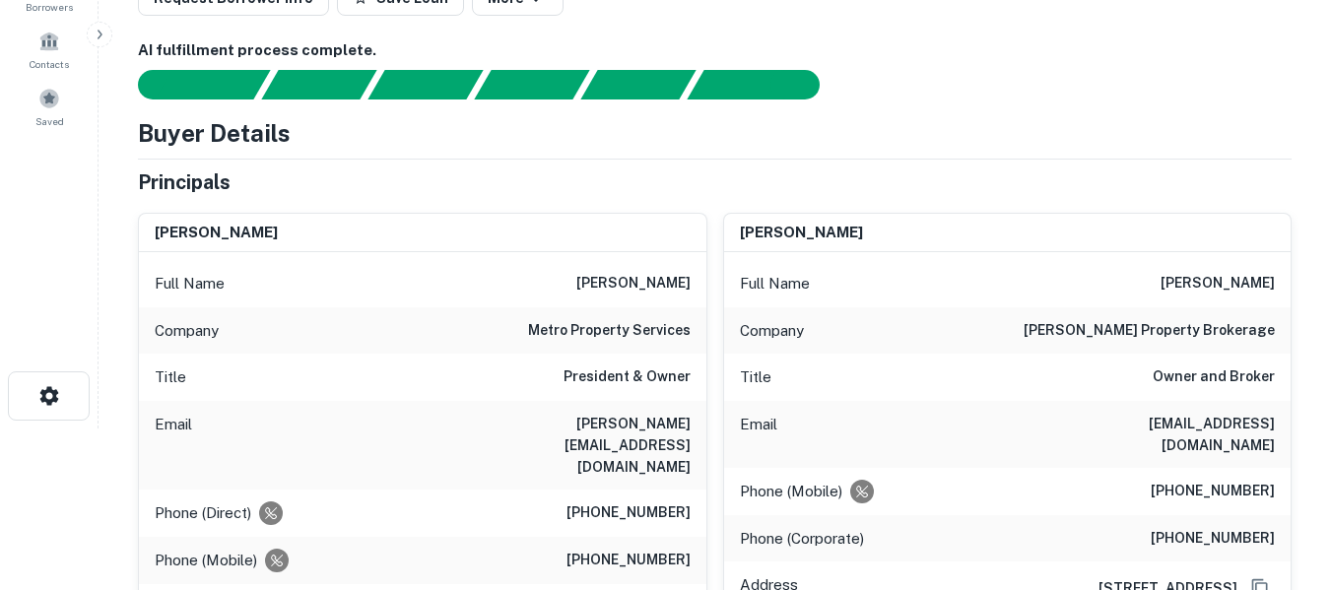
scroll to position [165, 0]
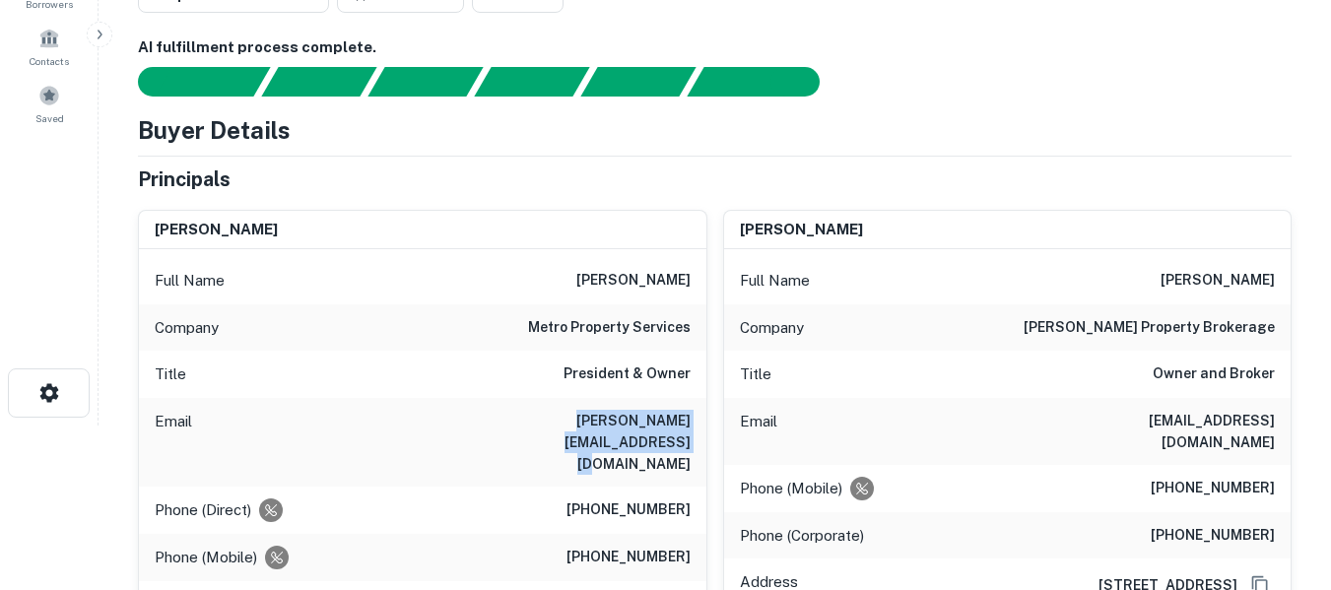
drag, startPoint x: 466, startPoint y: 422, endPoint x: 694, endPoint y: 427, distance: 227.7
click at [694, 427] on div "Email john@metropropertyservices.com" at bounding box center [423, 442] width 568 height 89
copy h6 "john@metropropertyservices.com"
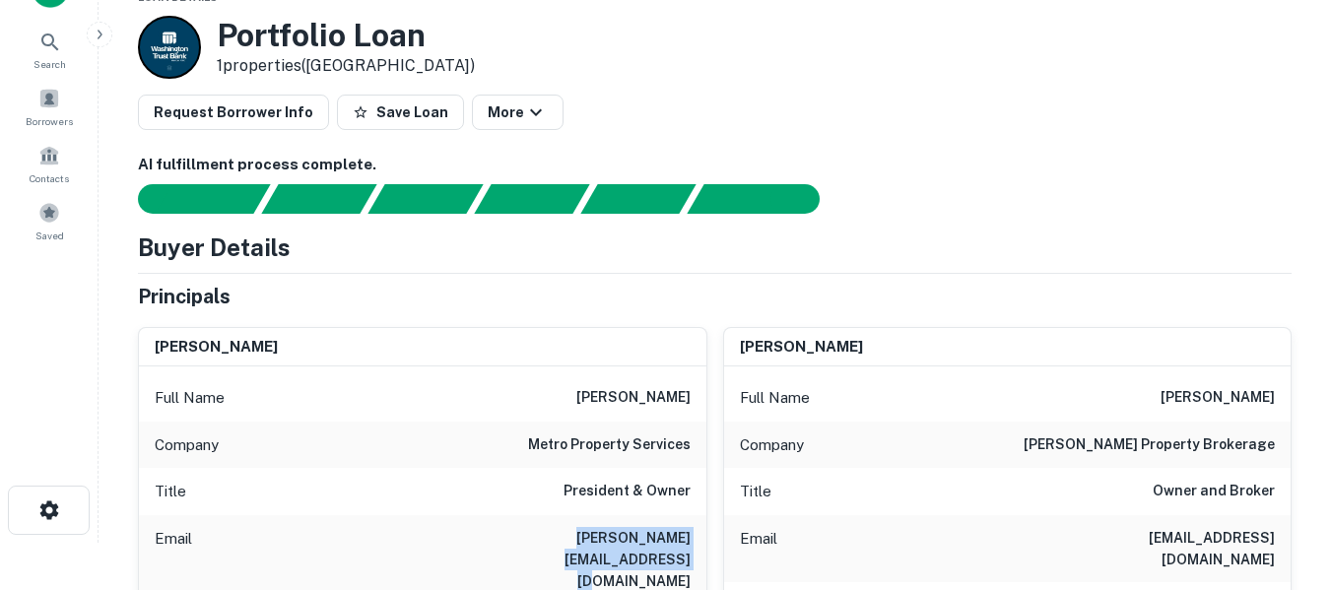
scroll to position [33, 0]
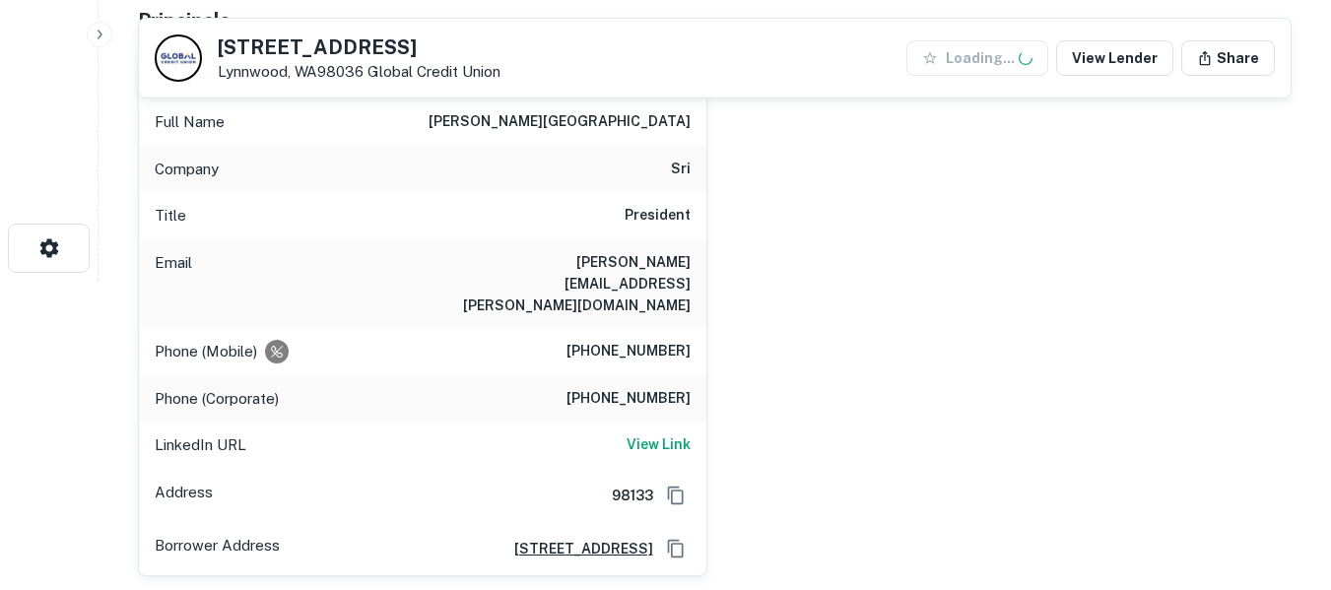
scroll to position [328, 0]
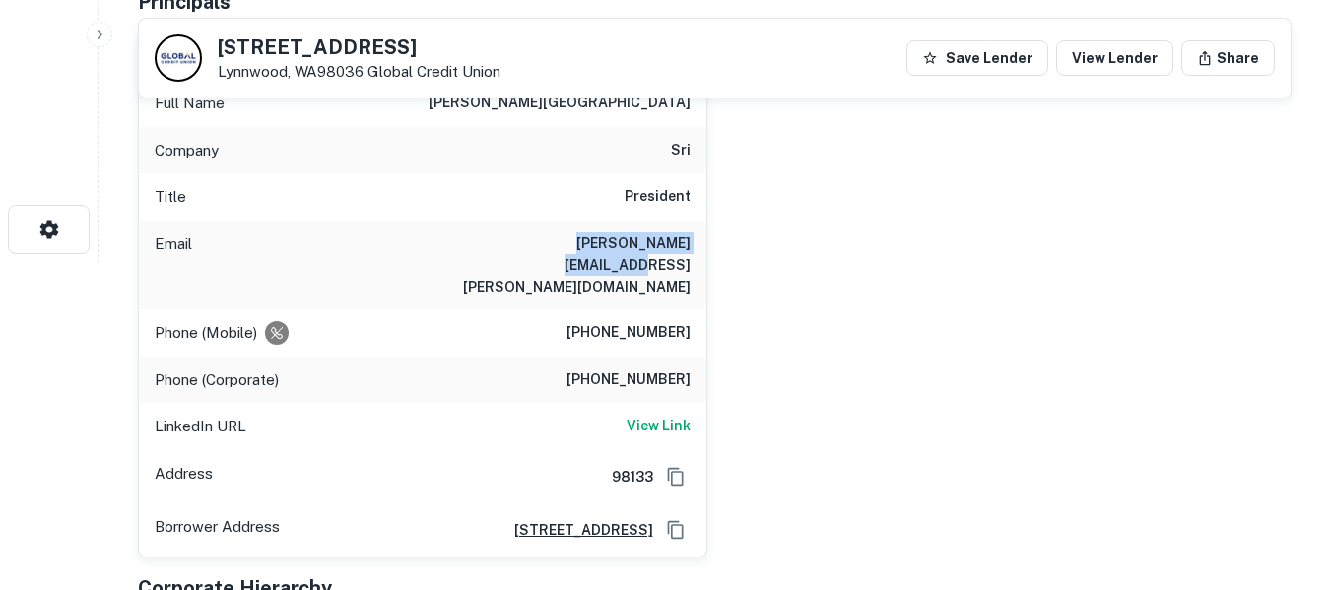
drag, startPoint x: 524, startPoint y: 236, endPoint x: 693, endPoint y: 247, distance: 168.9
click at [693, 247] on div "Email michael.delaney@sri.com" at bounding box center [423, 265] width 568 height 89
copy h6 "michael.delaney@sri.com"
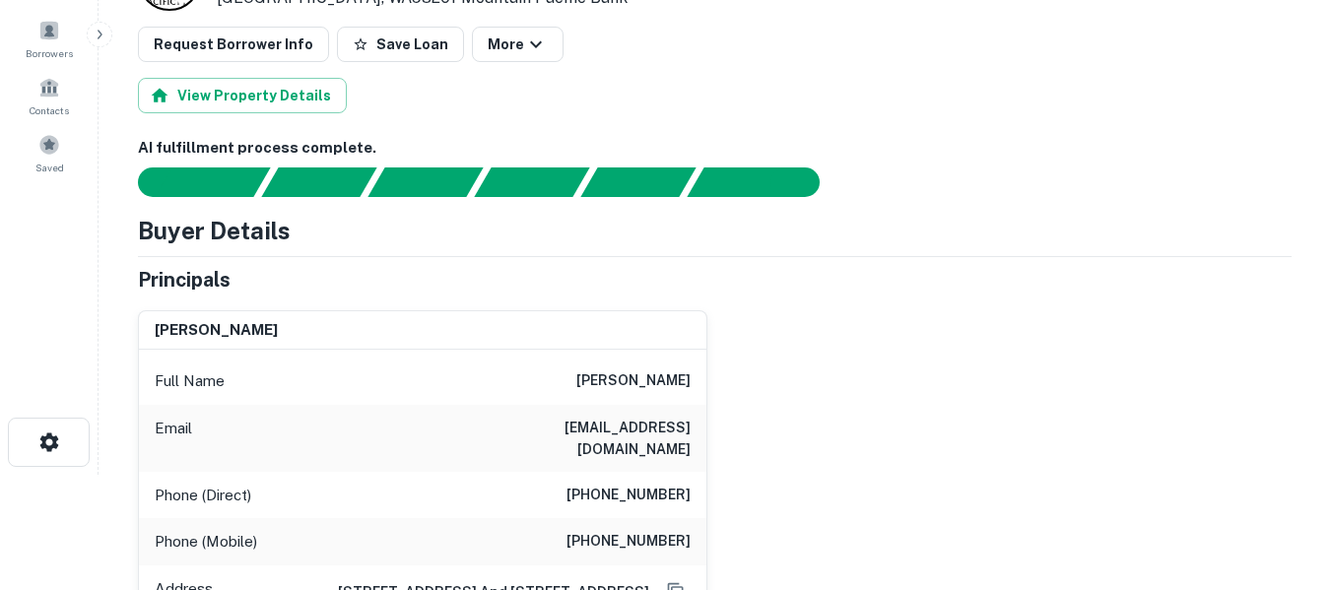
scroll to position [131, 0]
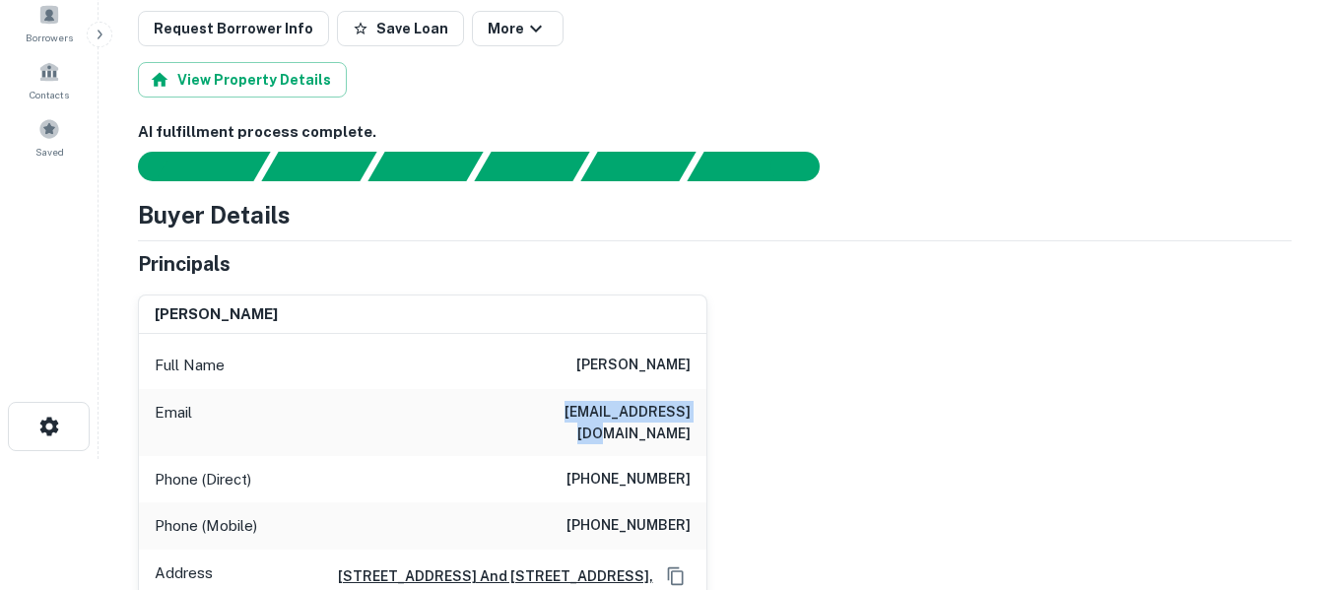
drag, startPoint x: 546, startPoint y: 409, endPoint x: 690, endPoint y: 400, distance: 144.2
click at [690, 400] on div "Email [EMAIL_ADDRESS][DOMAIN_NAME]" at bounding box center [423, 422] width 568 height 67
copy h6 "[EMAIL_ADDRESS][DOMAIN_NAME]"
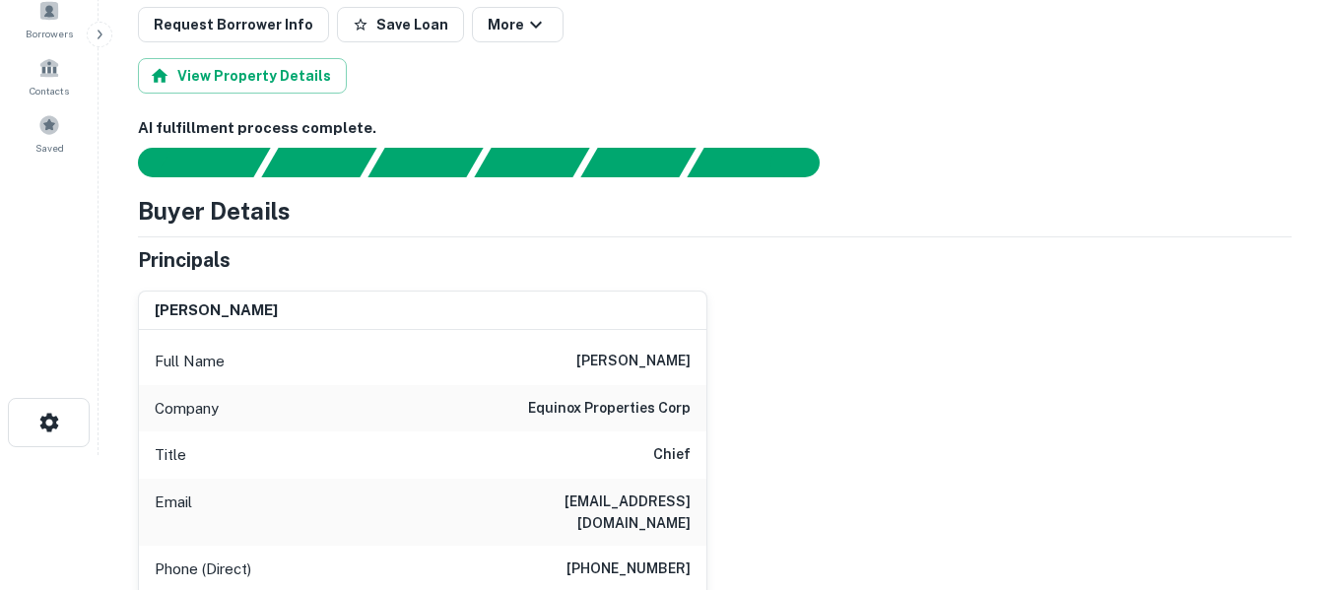
scroll to position [165, 0]
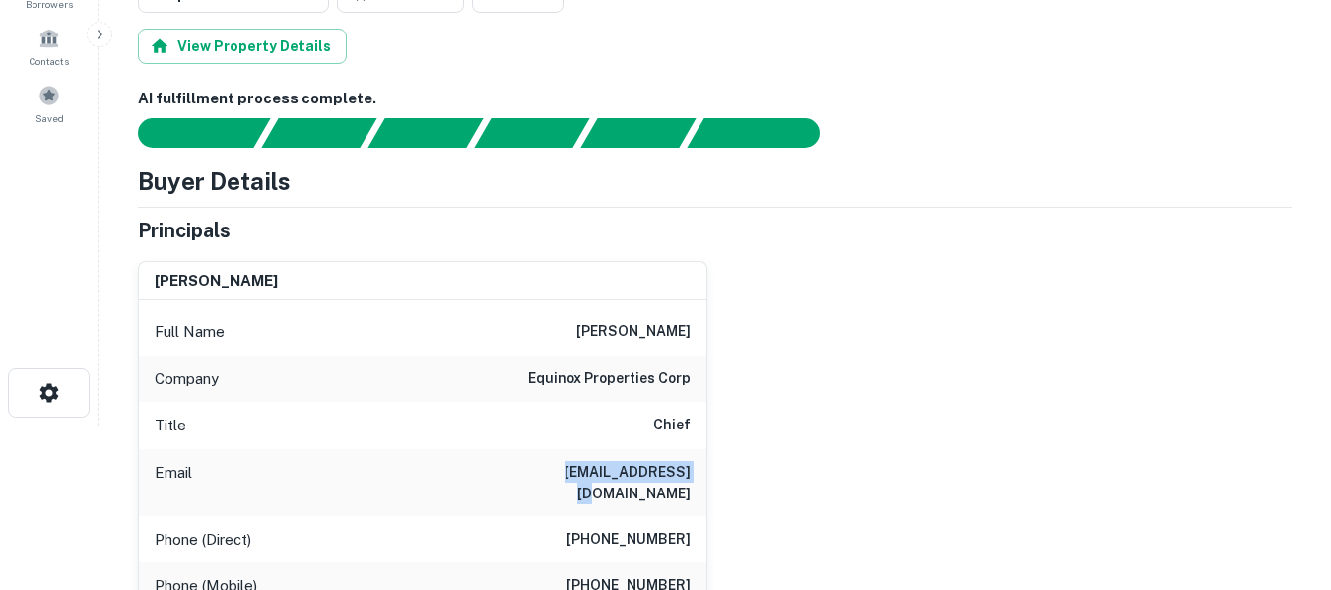
drag, startPoint x: 560, startPoint y: 470, endPoint x: 693, endPoint y: 475, distance: 133.1
click at [693, 475] on div "Email [EMAIL_ADDRESS][DOMAIN_NAME]" at bounding box center [423, 482] width 568 height 67
copy h6 "[EMAIL_ADDRESS][DOMAIN_NAME]"
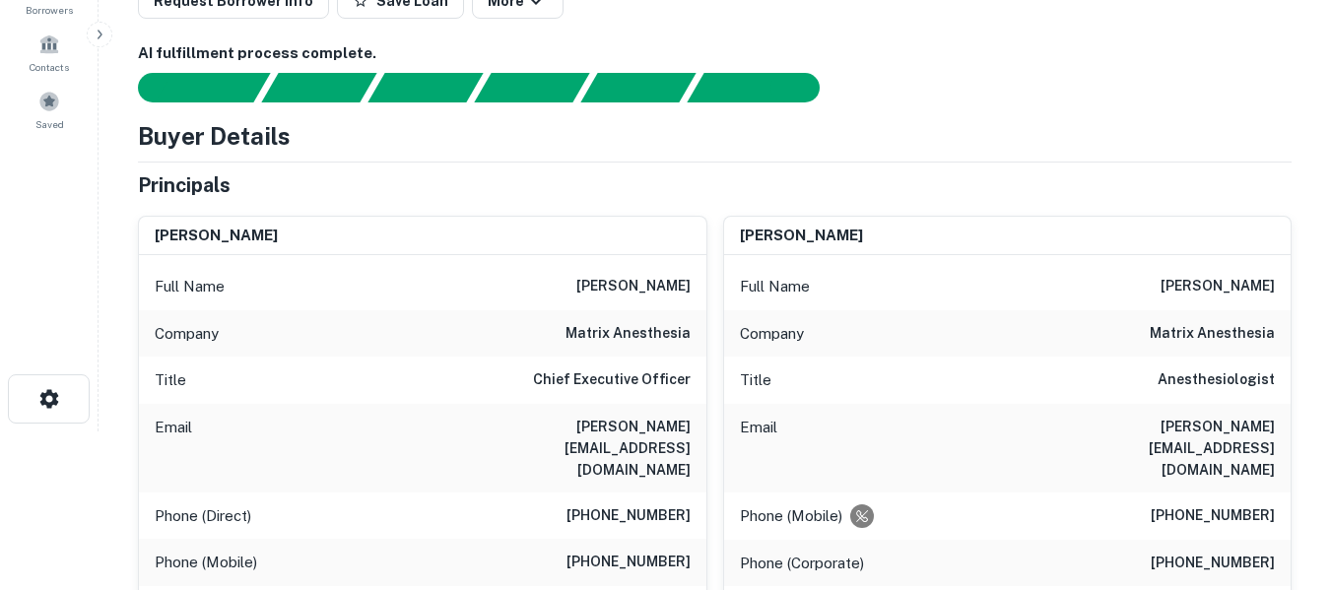
scroll to position [165, 0]
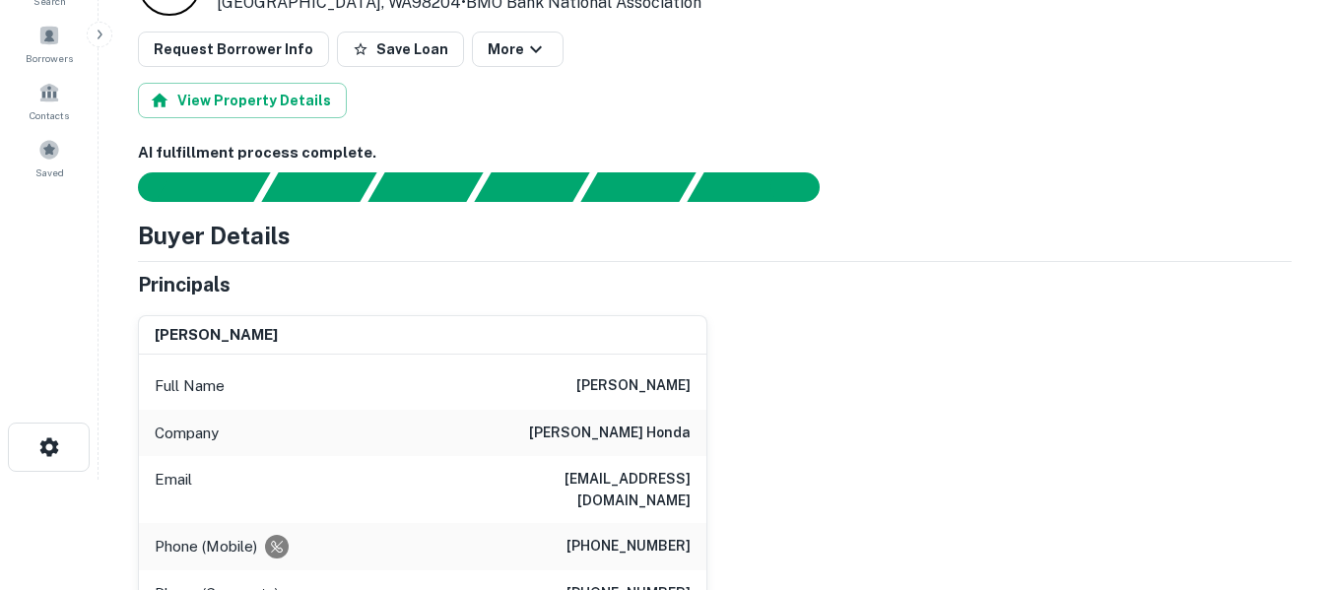
scroll to position [131, 0]
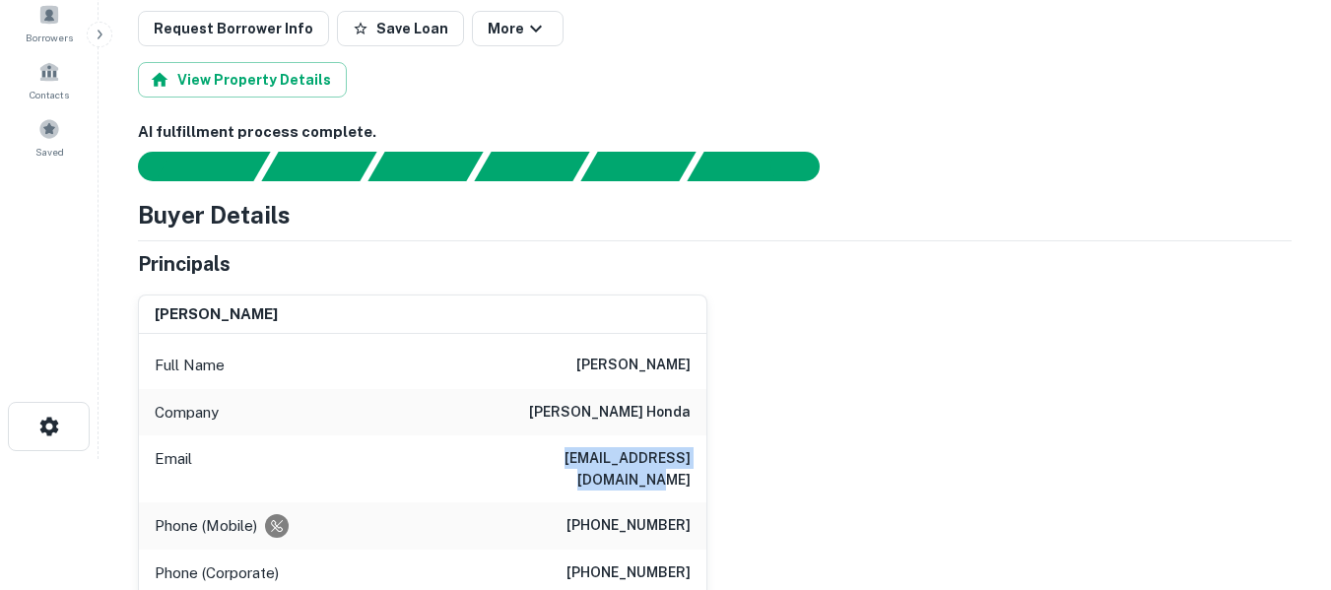
drag, startPoint x: 508, startPoint y: 458, endPoint x: 693, endPoint y: 475, distance: 186.0
click at [693, 475] on div "Email [EMAIL_ADDRESS][DOMAIN_NAME]" at bounding box center [423, 469] width 568 height 67
copy h6 "steveklein@kleinhonda.com"
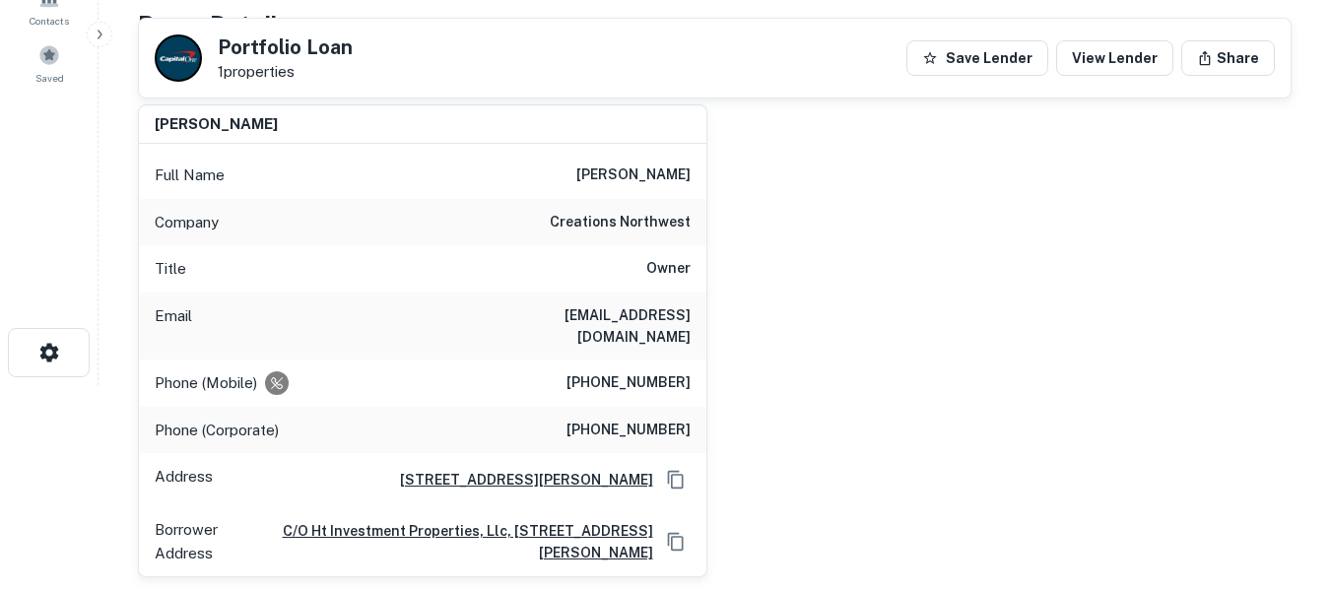
scroll to position [197, 0]
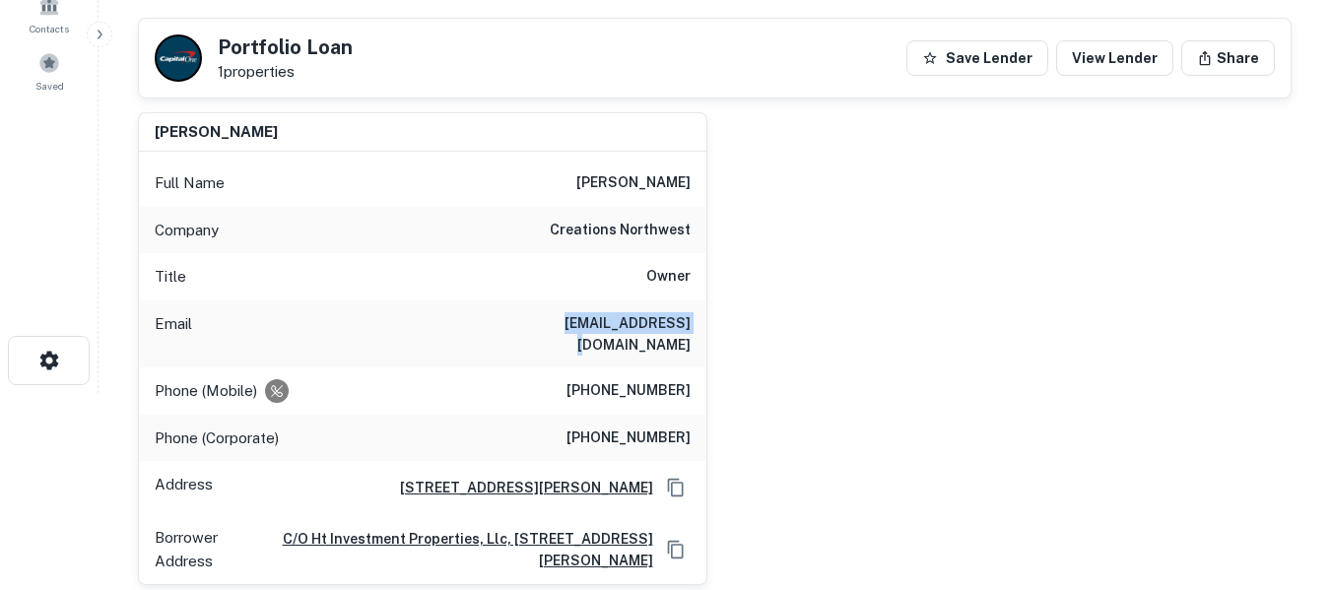
drag, startPoint x: 578, startPoint y: 323, endPoint x: 688, endPoint y: 323, distance: 110.4
click at [688, 323] on h6 "hans@htipllc.com" at bounding box center [572, 333] width 237 height 43
copy h6 "hans@htipllc.com"
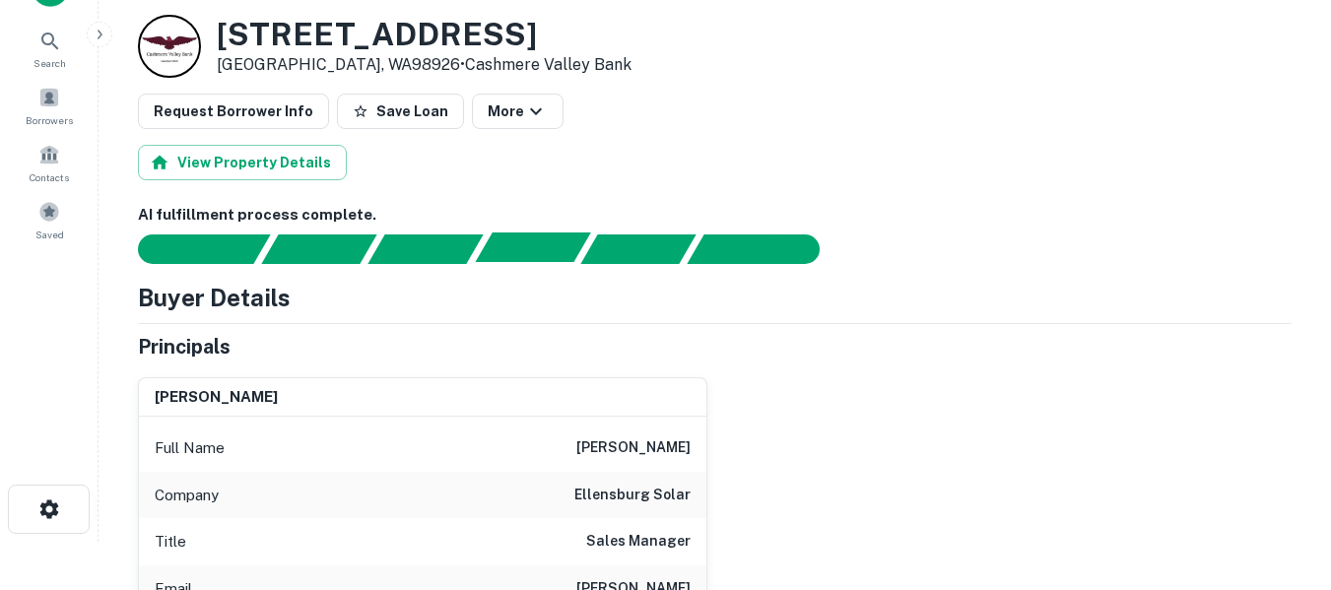
scroll to position [197, 0]
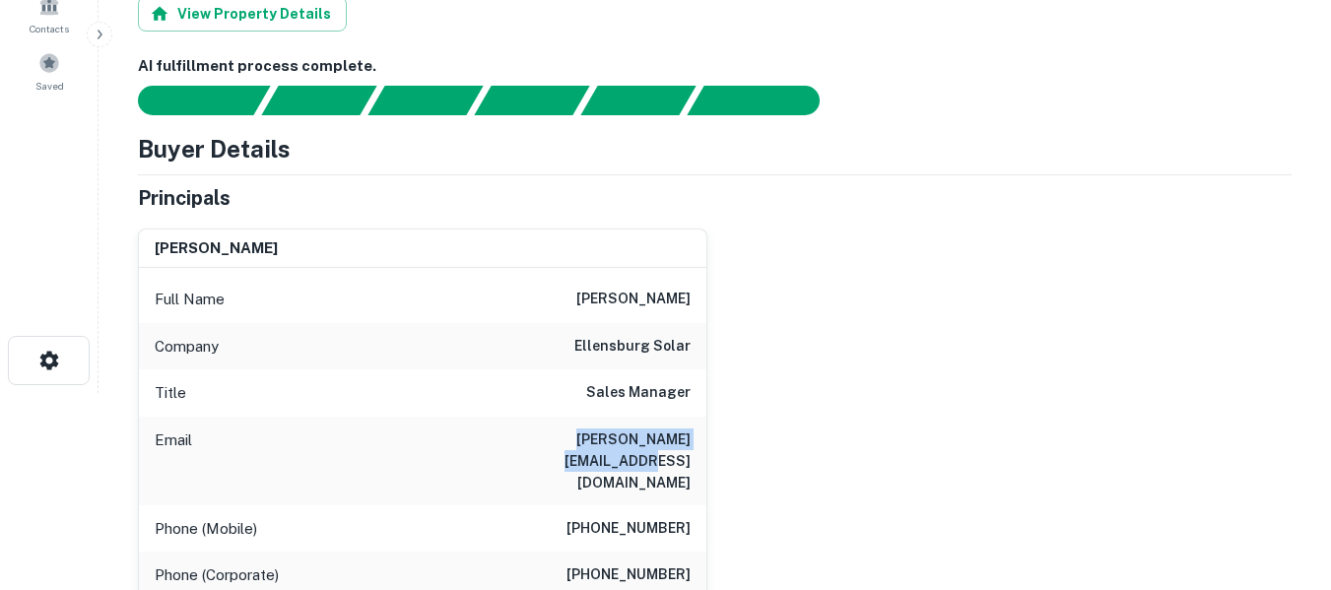
drag, startPoint x: 516, startPoint y: 444, endPoint x: 700, endPoint y: 441, distance: 183.3
click at [700, 441] on div "Email ryan@ellensburgsolar.com" at bounding box center [423, 461] width 568 height 89
copy h6 "ryan@ellensburgsolar.com"
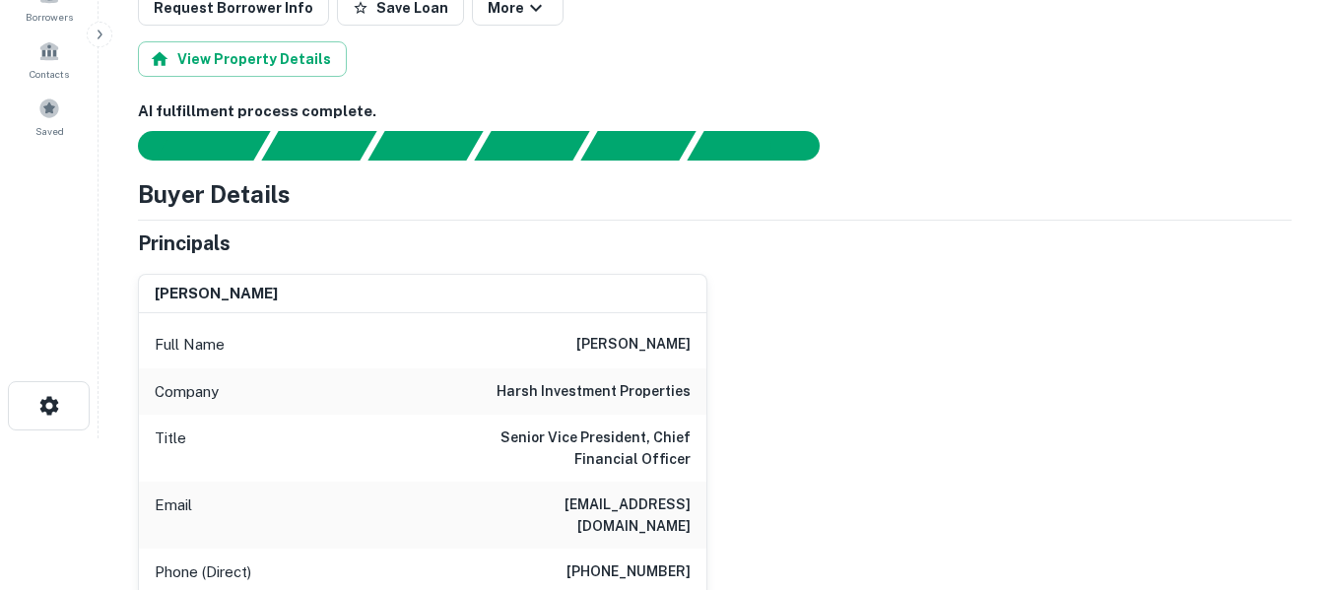
scroll to position [165, 0]
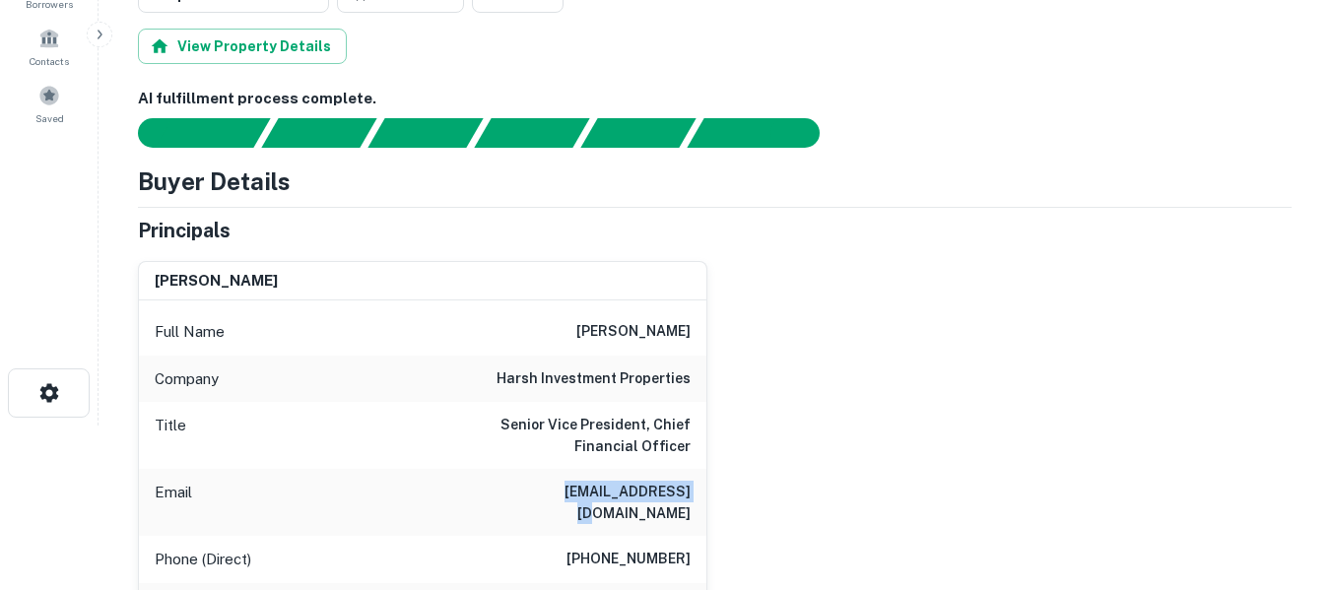
drag, startPoint x: 561, startPoint y: 496, endPoint x: 690, endPoint y: 505, distance: 129.4
click at [690, 505] on div "Email ryirwin@yahoo.com" at bounding box center [423, 502] width 568 height 67
copy h6 "ryirwin@yahoo.com"
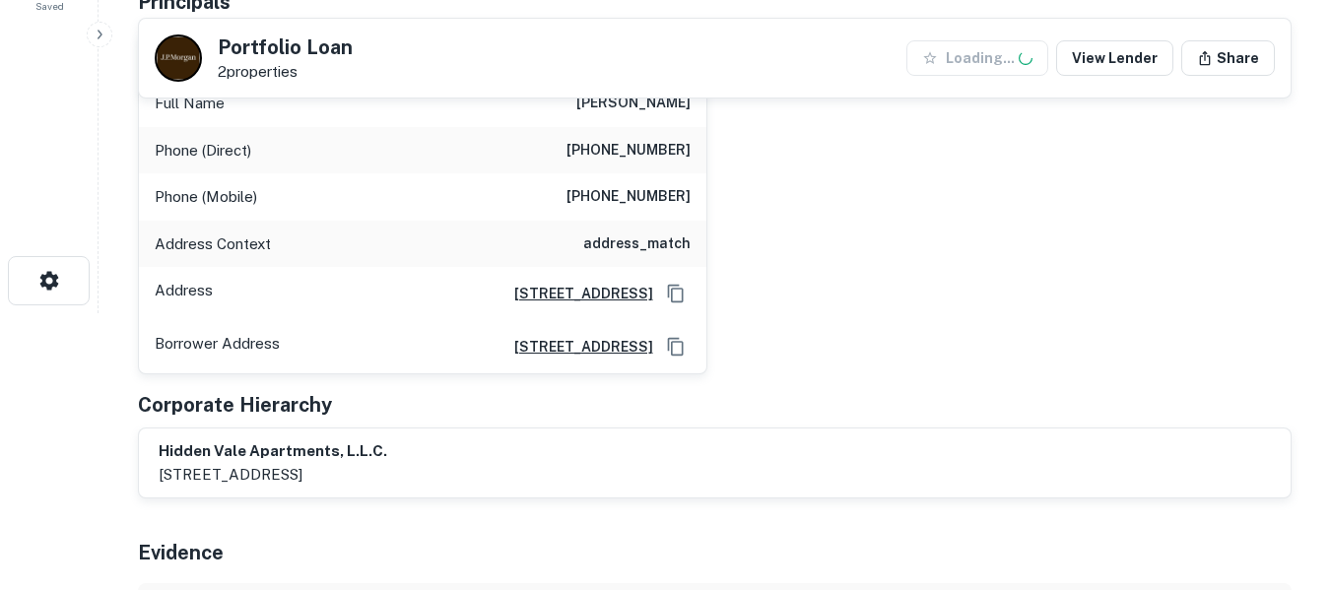
scroll to position [296, 0]
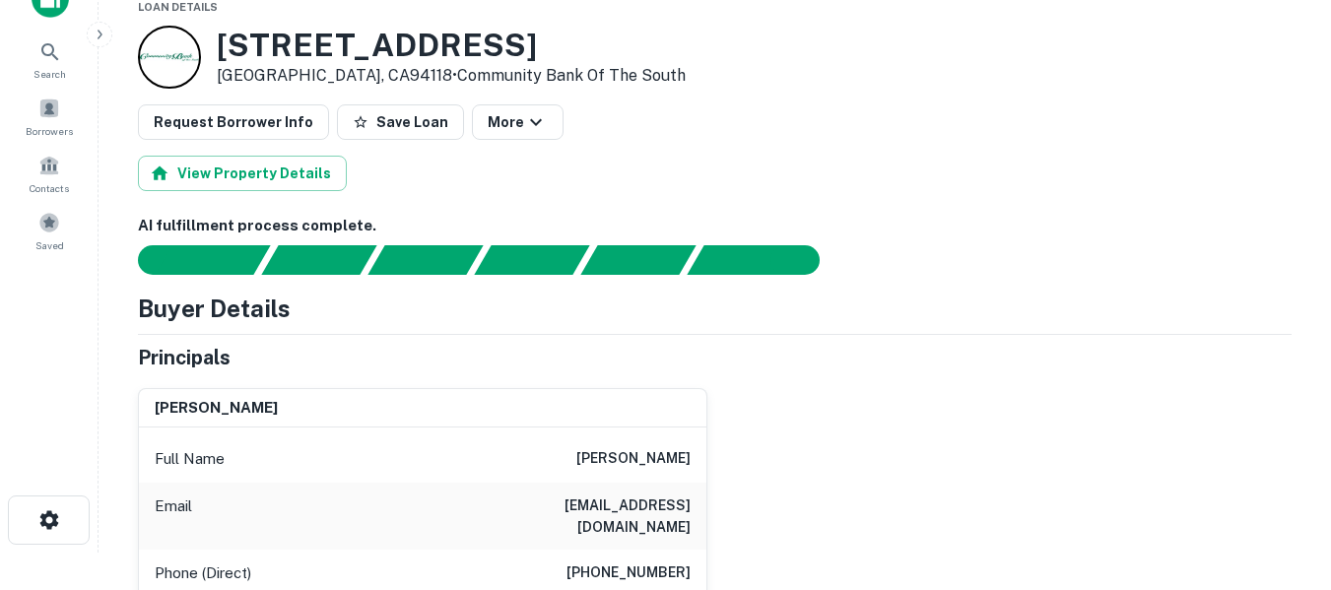
scroll to position [165, 0]
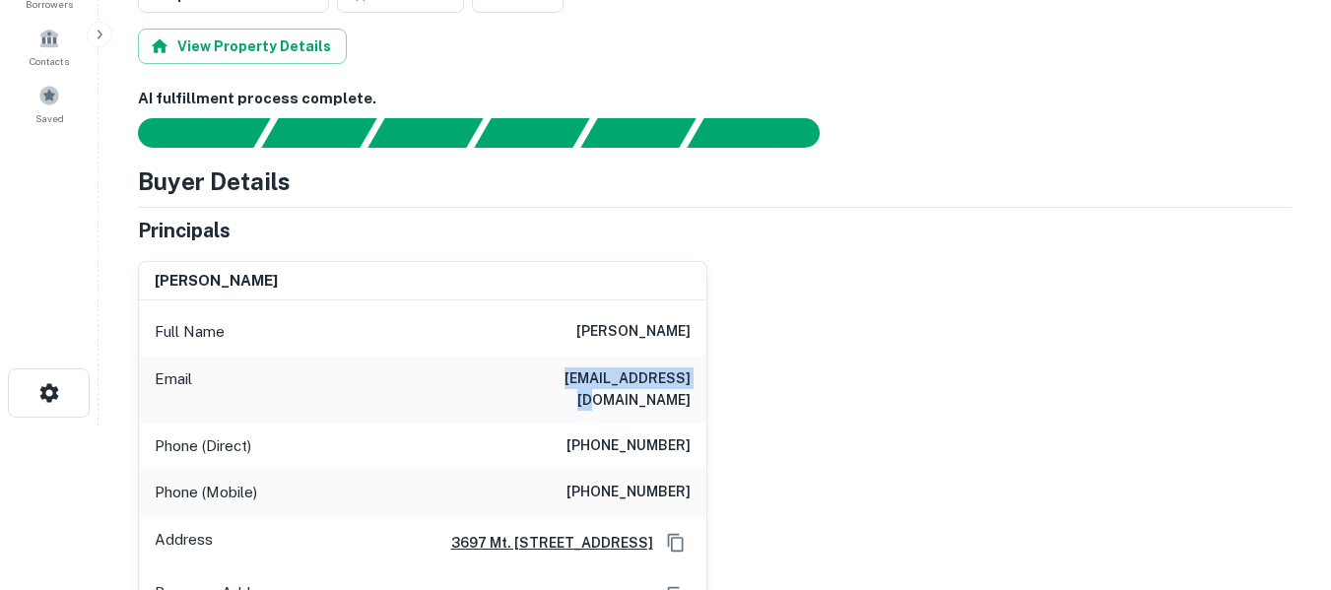
drag, startPoint x: 566, startPoint y: 377, endPoint x: 688, endPoint y: 375, distance: 122.2
click at [689, 375] on h6 "[EMAIL_ADDRESS][DOMAIN_NAME]" at bounding box center [572, 389] width 237 height 43
copy h6 "[EMAIL_ADDRESS][DOMAIN_NAME]"
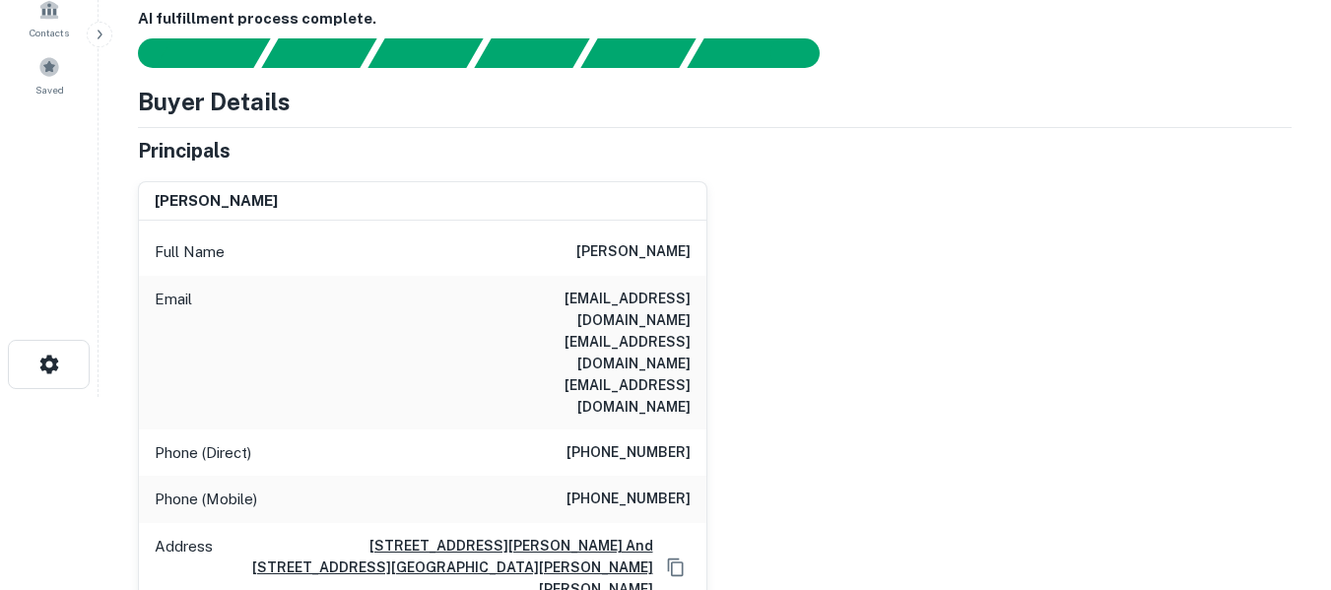
scroll to position [197, 0]
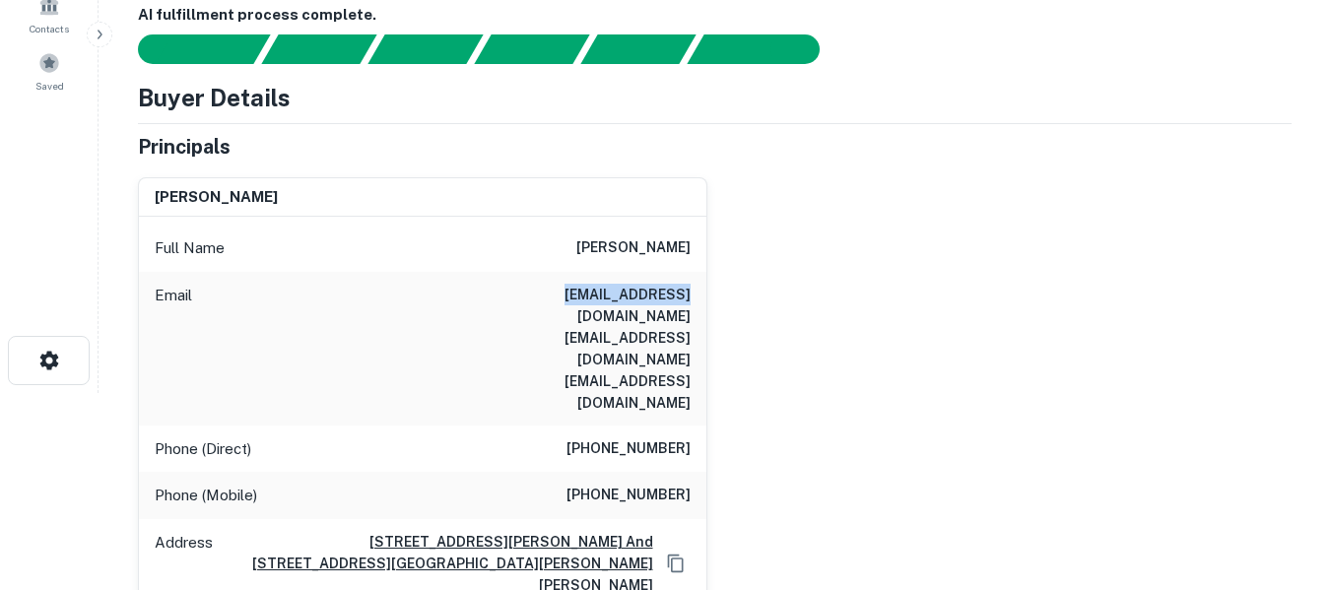
drag, startPoint x: 567, startPoint y: 296, endPoint x: 691, endPoint y: 293, distance: 124.2
click at [691, 293] on div "Email [EMAIL_ADDRESS][DOMAIN_NAME] [EMAIL_ADDRESS][DOMAIN_NAME] [EMAIL_ADDRESS]…" at bounding box center [423, 349] width 568 height 154
drag, startPoint x: 497, startPoint y: 318, endPoint x: 692, endPoint y: 315, distance: 195.2
click at [692, 315] on div "Email [EMAIL_ADDRESS][DOMAIN_NAME] [EMAIL_ADDRESS][DOMAIN_NAME] [EMAIL_ADDRESS]…" at bounding box center [423, 349] width 568 height 154
copy h6 "[EMAIL_ADDRESS][DOMAIN_NAME]"
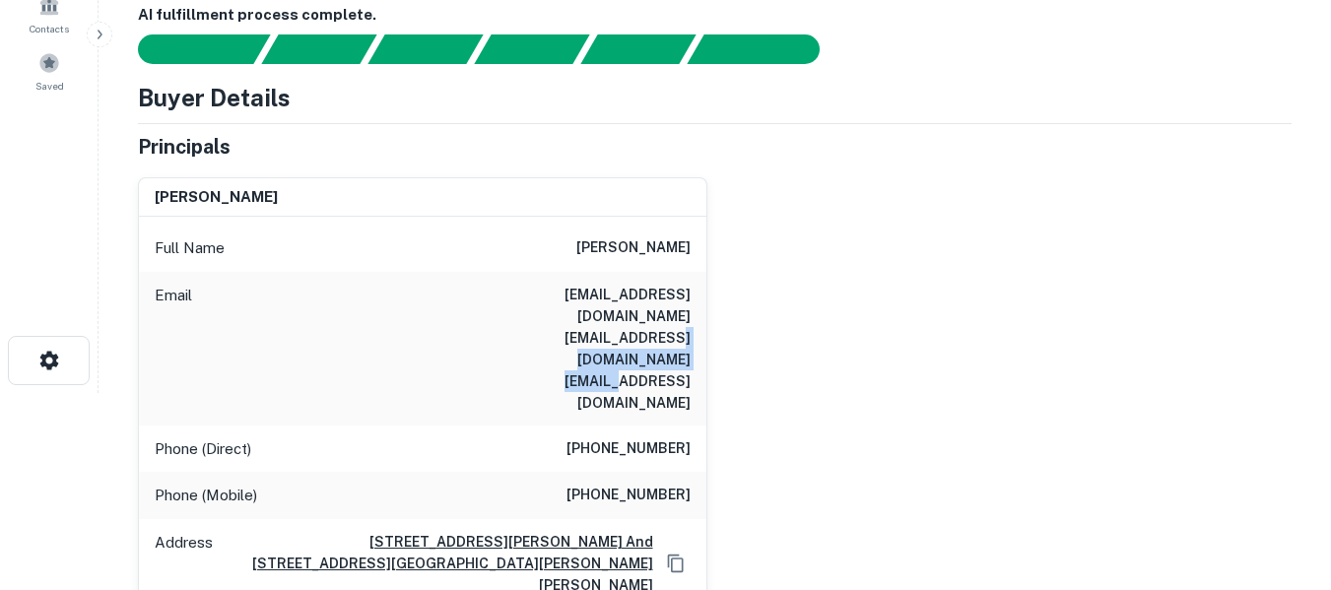
drag, startPoint x: 519, startPoint y: 347, endPoint x: 689, endPoint y: 346, distance: 169.5
click at [689, 346] on h6 "sam1059@aol.com theblonderobin@hotmail.com wolfblood132@yahoo.com" at bounding box center [572, 349] width 237 height 130
copy h6 "wolfblood132@yahoo.com"
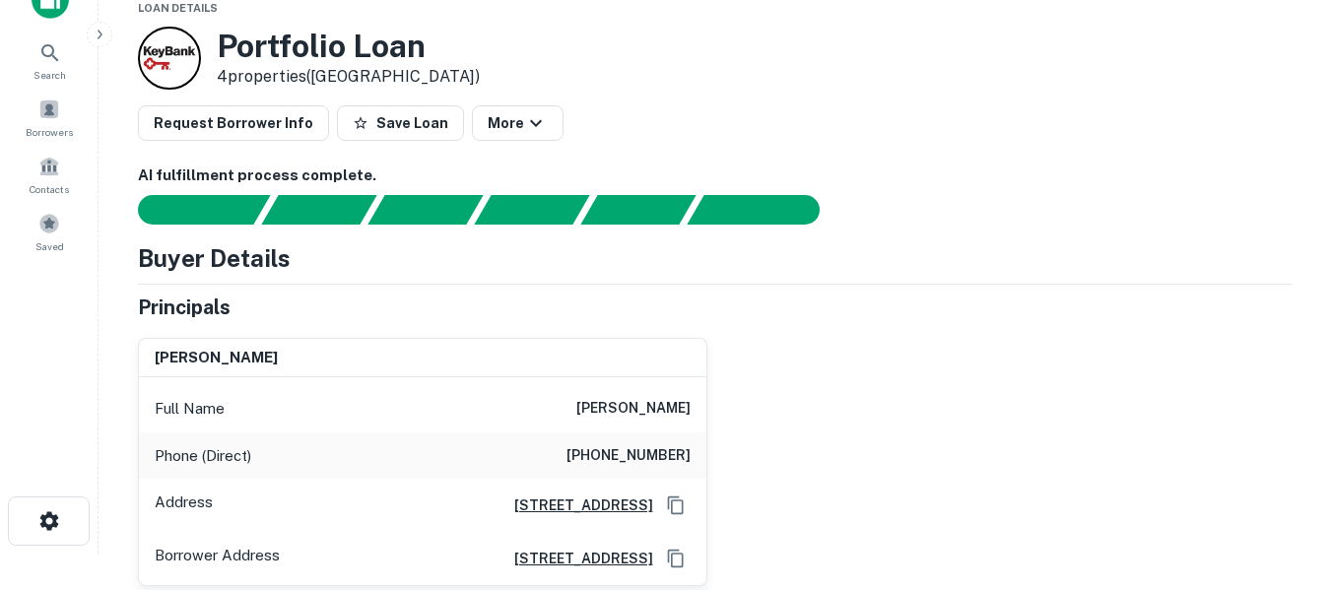
scroll to position [33, 0]
